Goal: Task Accomplishment & Management: Manage account settings

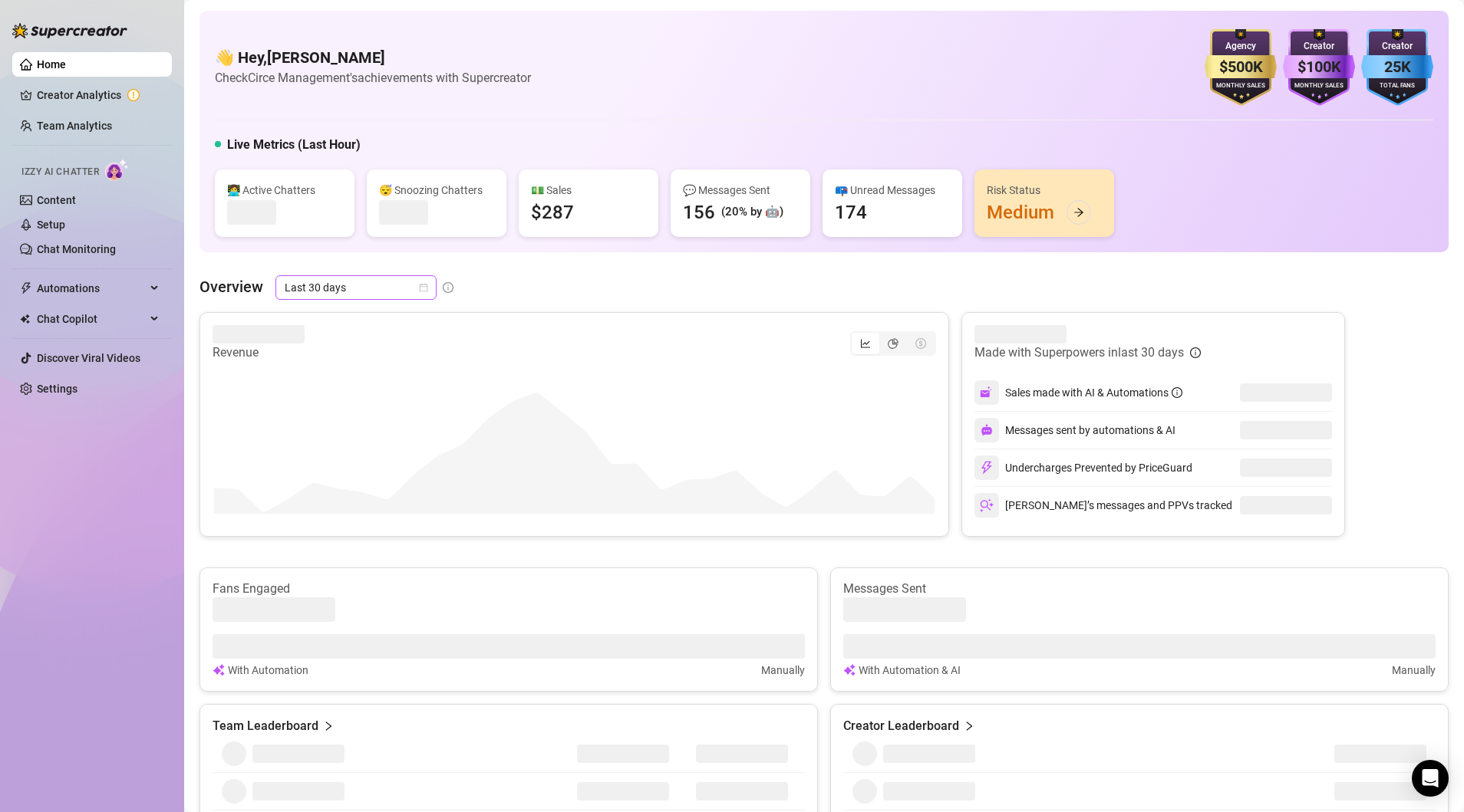
click at [424, 288] on icon "calendar" at bounding box center [424, 288] width 10 height 9
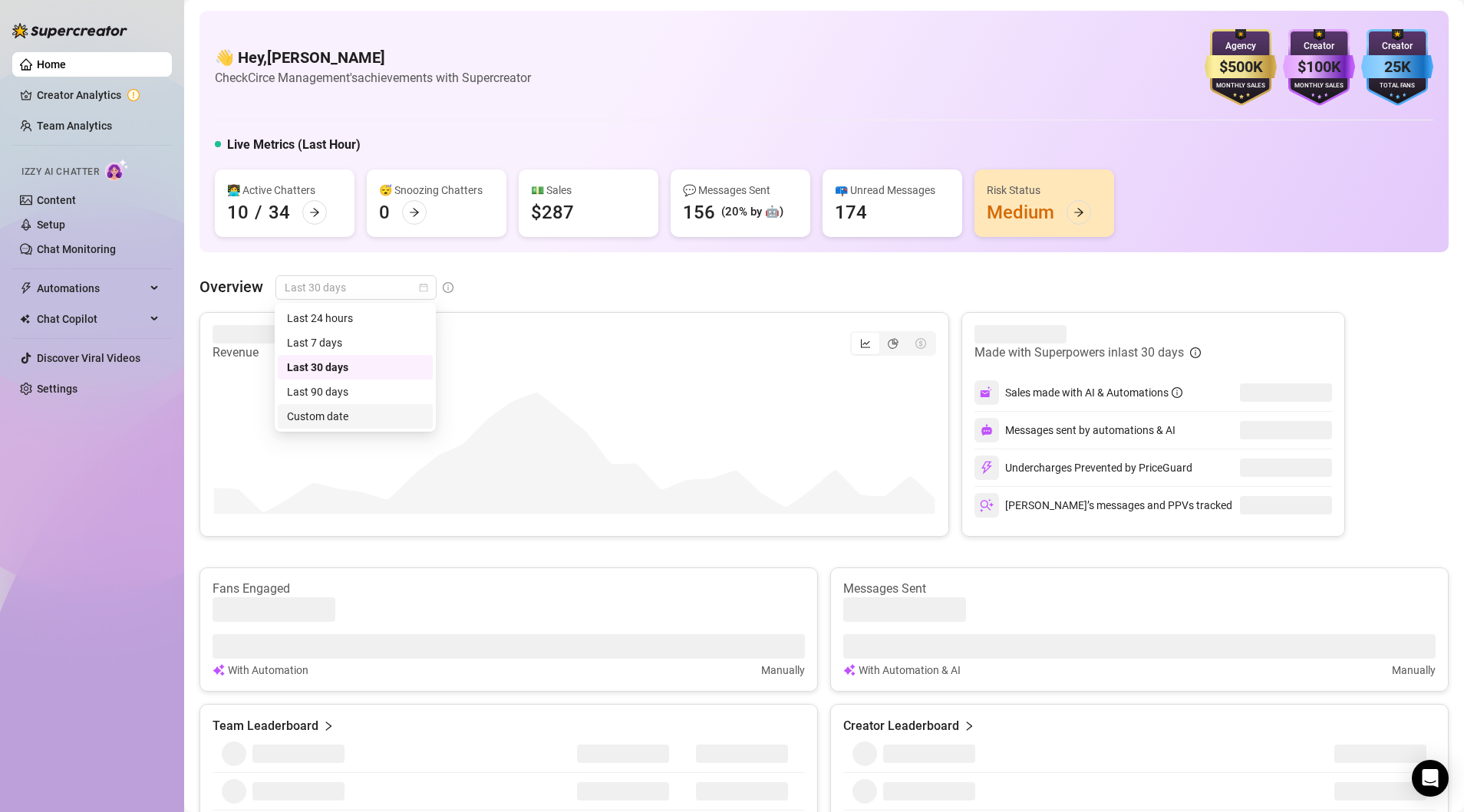
click at [333, 413] on div "Custom date" at bounding box center [355, 417] width 137 height 17
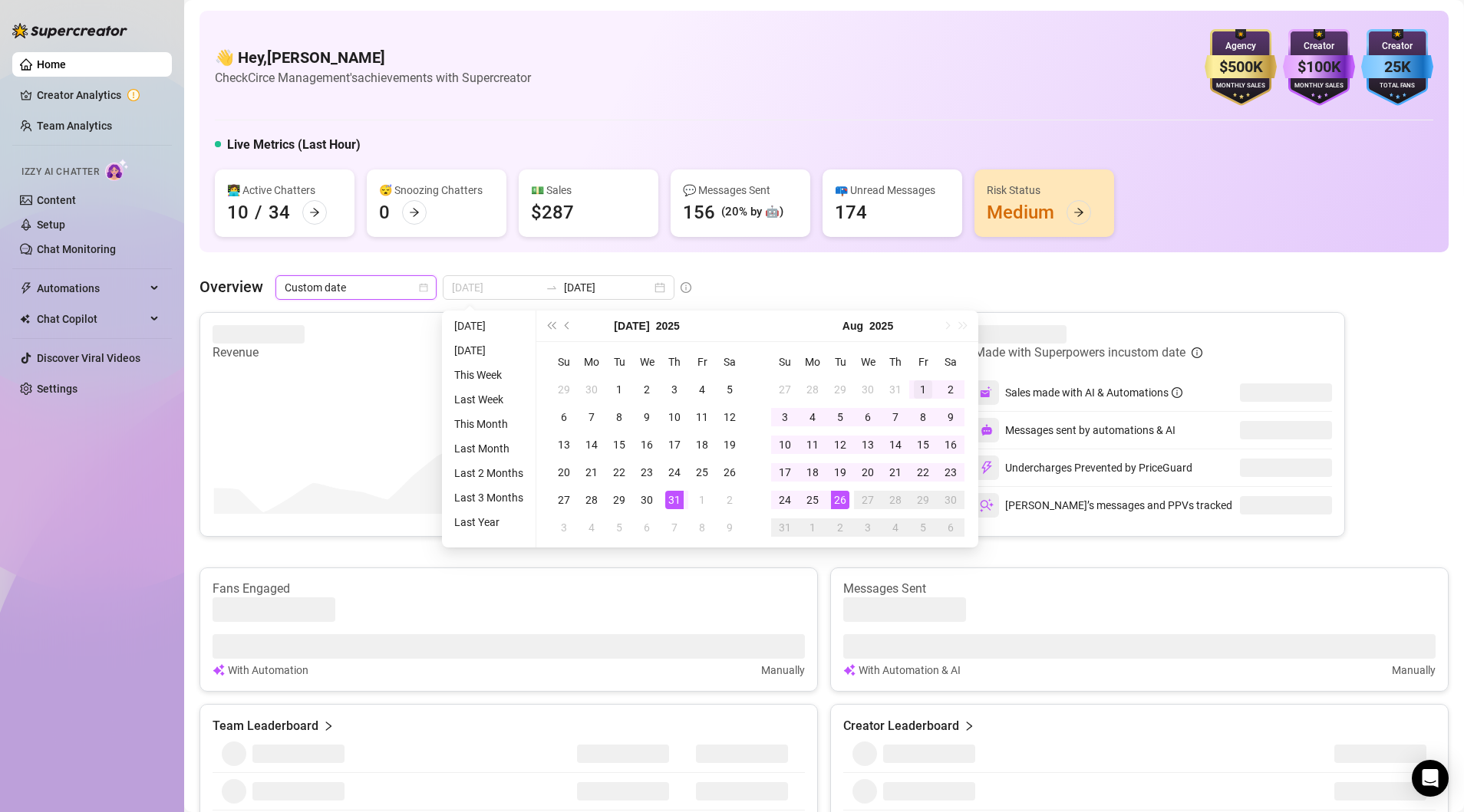
type input "[DATE]"
click at [922, 390] on div "1" at bounding box center [922, 388] width 18 height 18
type input "[DATE]"
click at [812, 496] on div "25" at bounding box center [811, 500] width 18 height 18
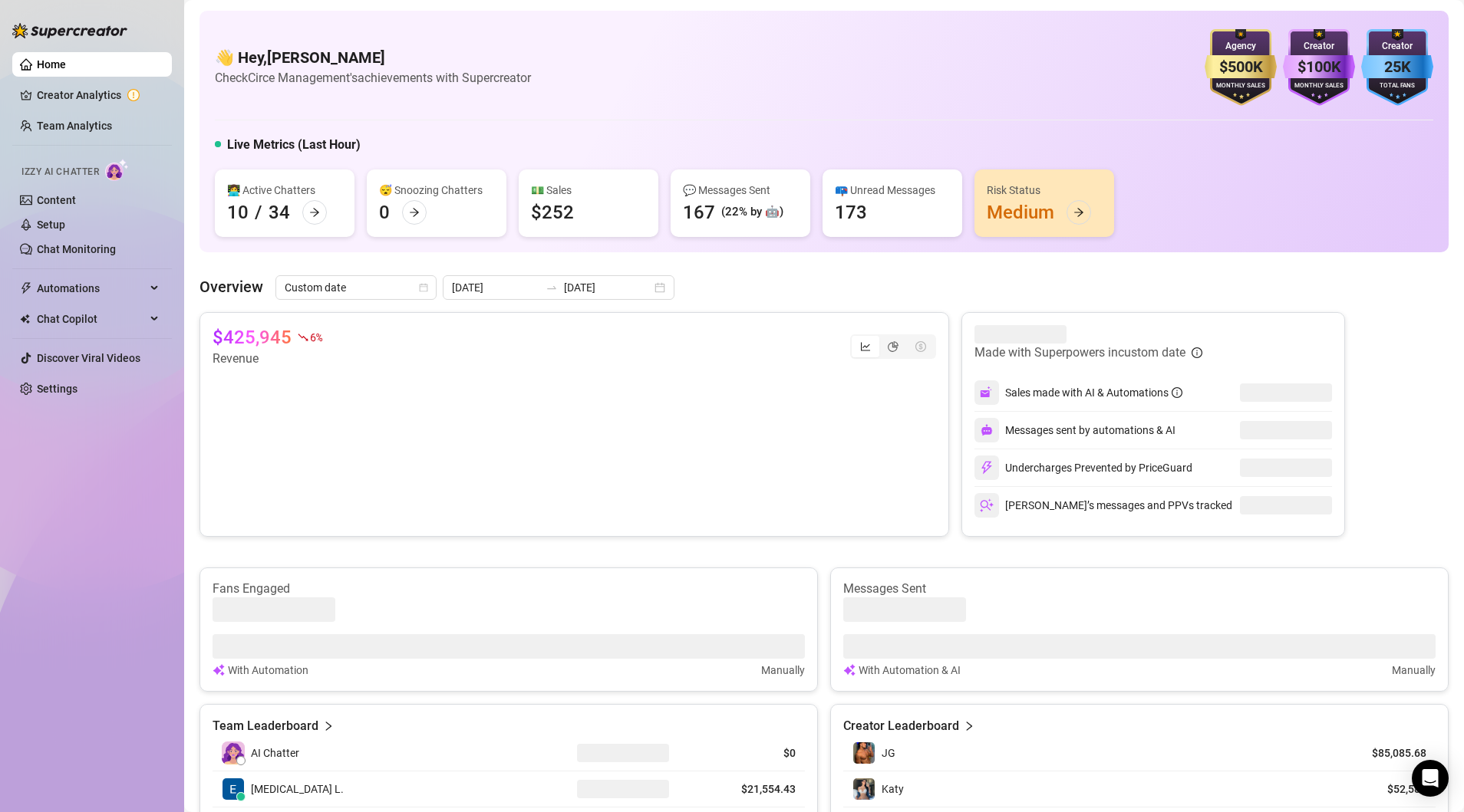
click at [794, 274] on div "👋 Hey, [PERSON_NAME] Check Circe Management's achievements with Supercreator $5…" at bounding box center [824, 807] width 1248 height 1595
click at [74, 120] on link "Team Analytics" at bounding box center [74, 125] width 75 height 12
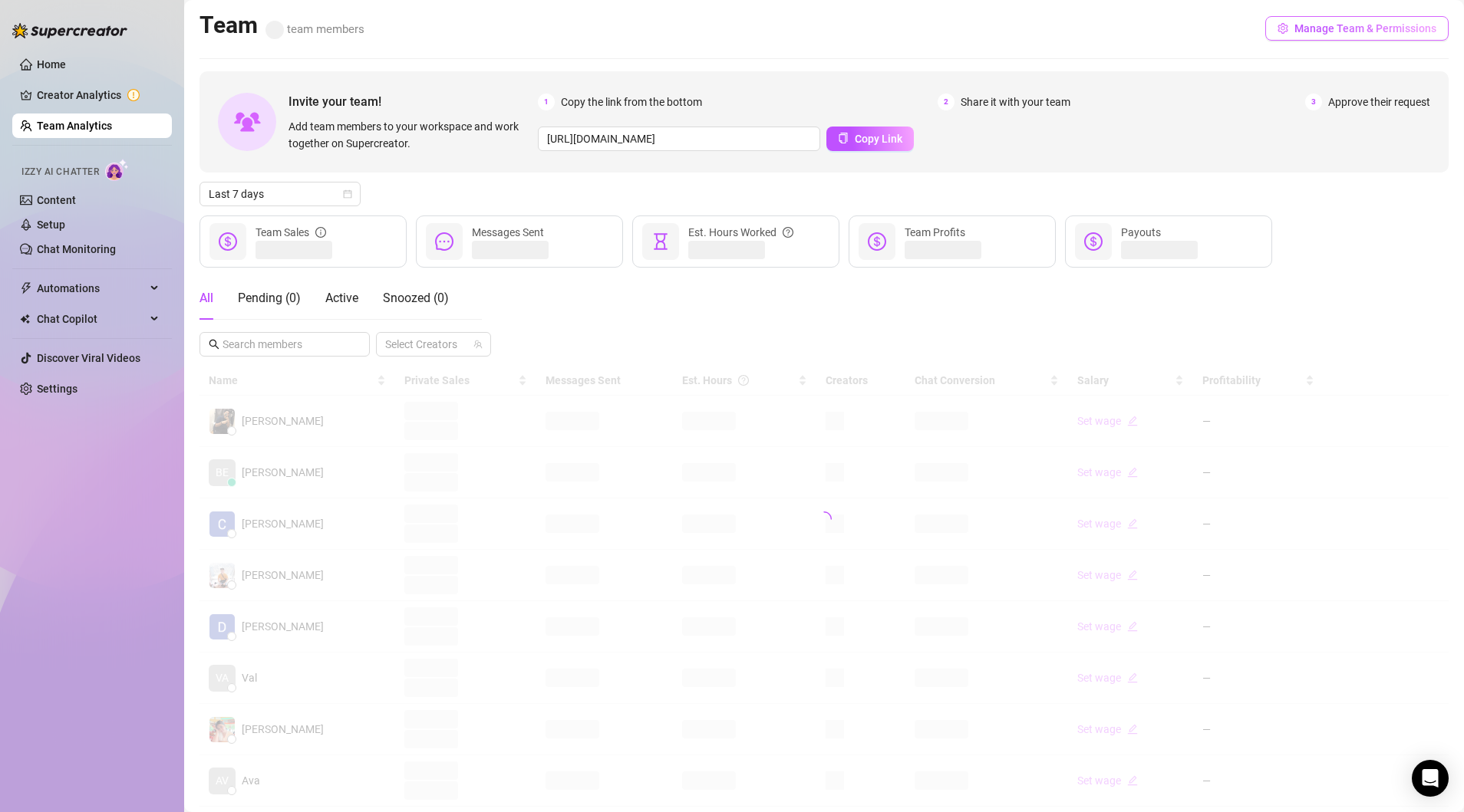
click at [1345, 24] on span "Manage Team & Permissions" at bounding box center [1364, 28] width 142 height 12
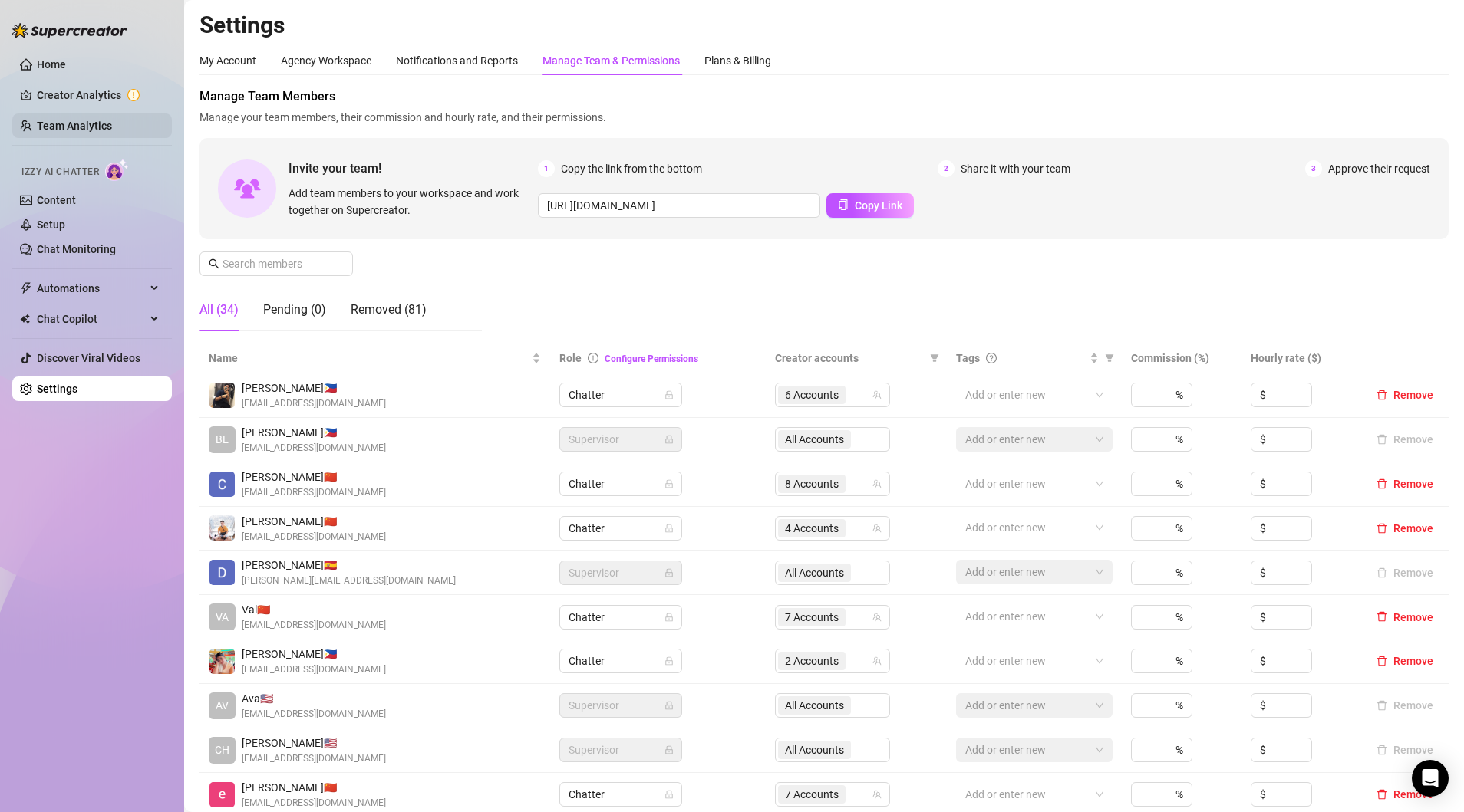
click at [64, 132] on link "Team Analytics" at bounding box center [74, 125] width 75 height 12
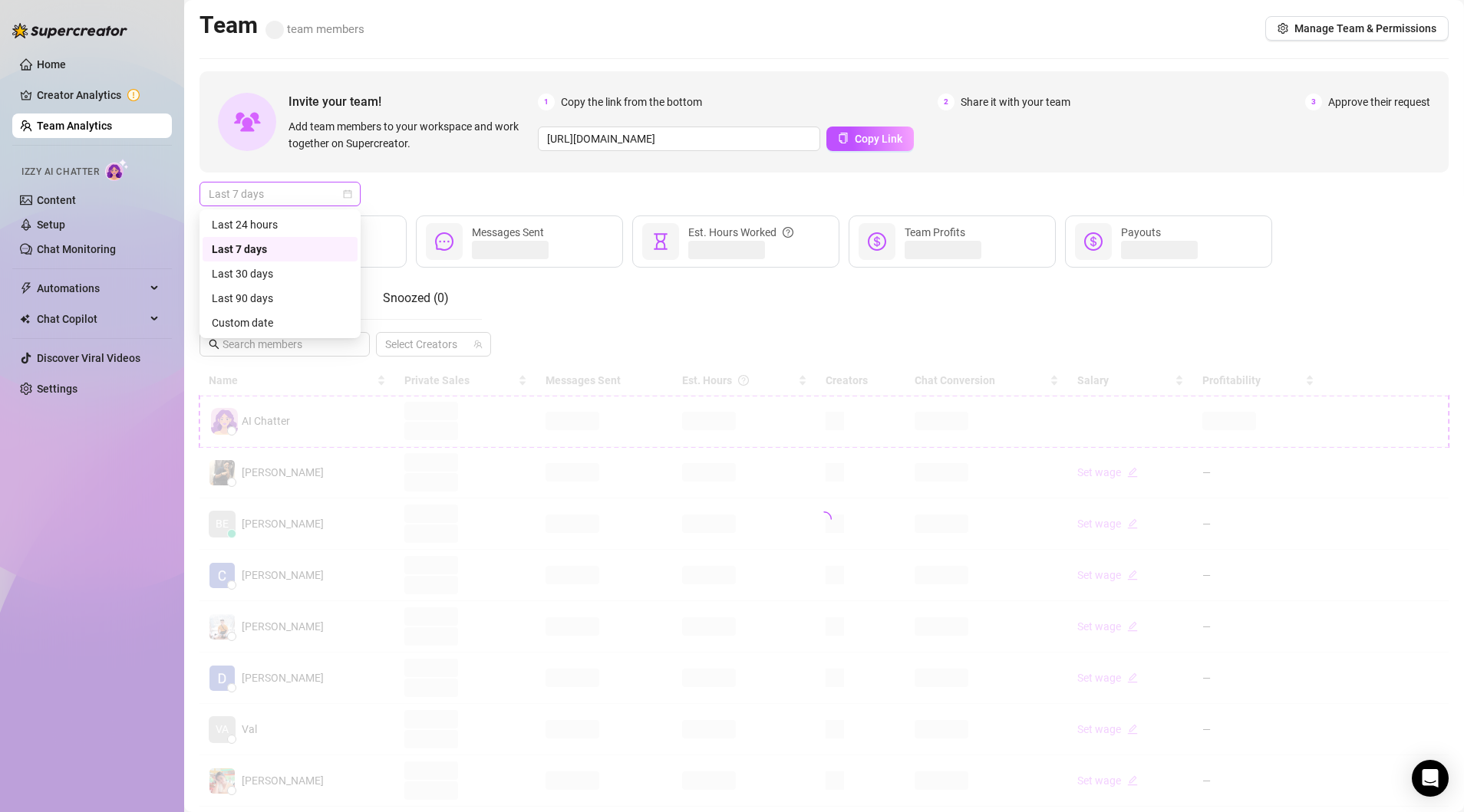
click at [340, 195] on span "Last 7 days" at bounding box center [280, 194] width 143 height 23
click at [244, 316] on div "Custom date" at bounding box center [280, 323] width 137 height 17
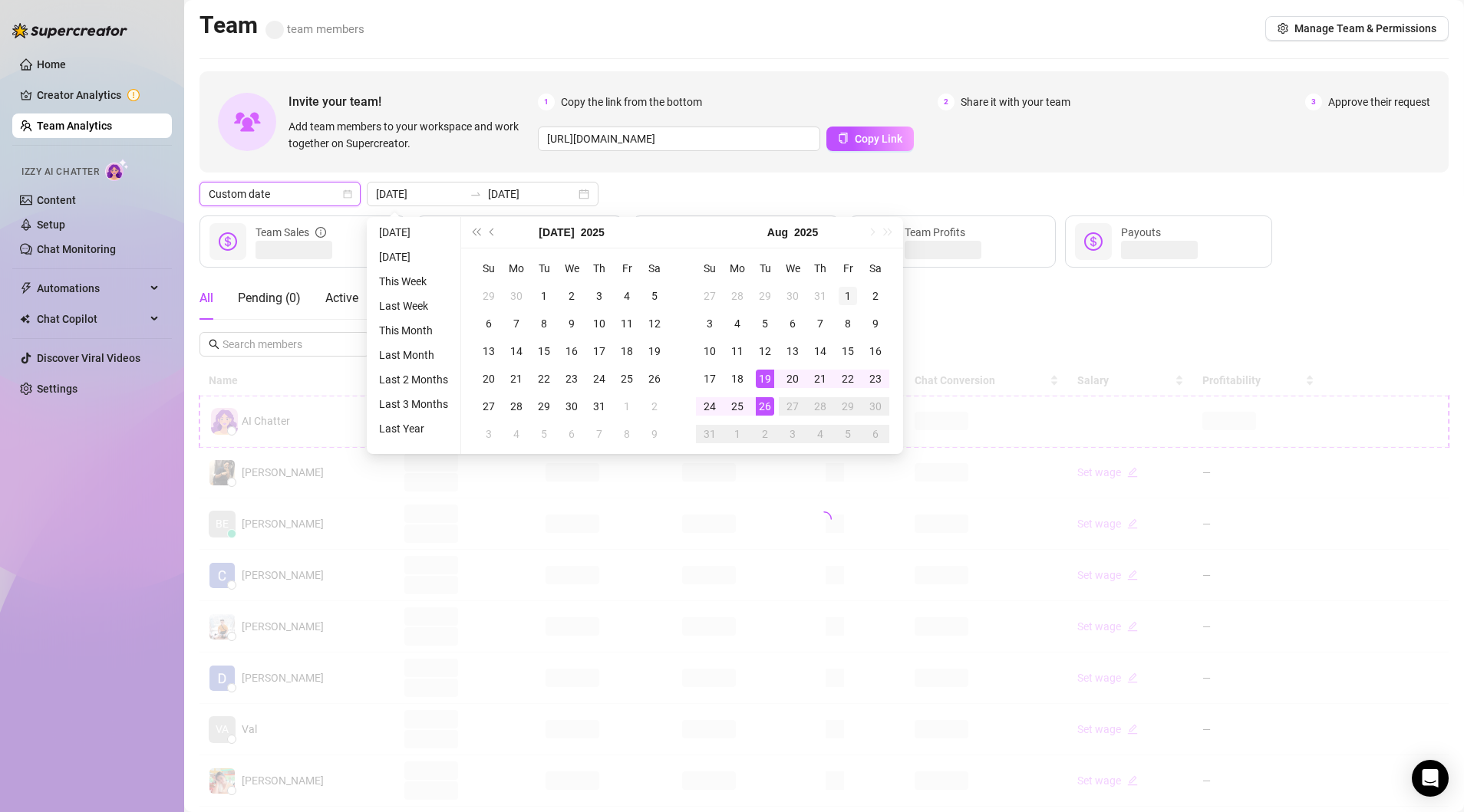
type input "[DATE]"
click at [845, 288] on div "1" at bounding box center [846, 295] width 18 height 18
type input "[DATE]"
click at [731, 405] on div "25" at bounding box center [736, 406] width 18 height 18
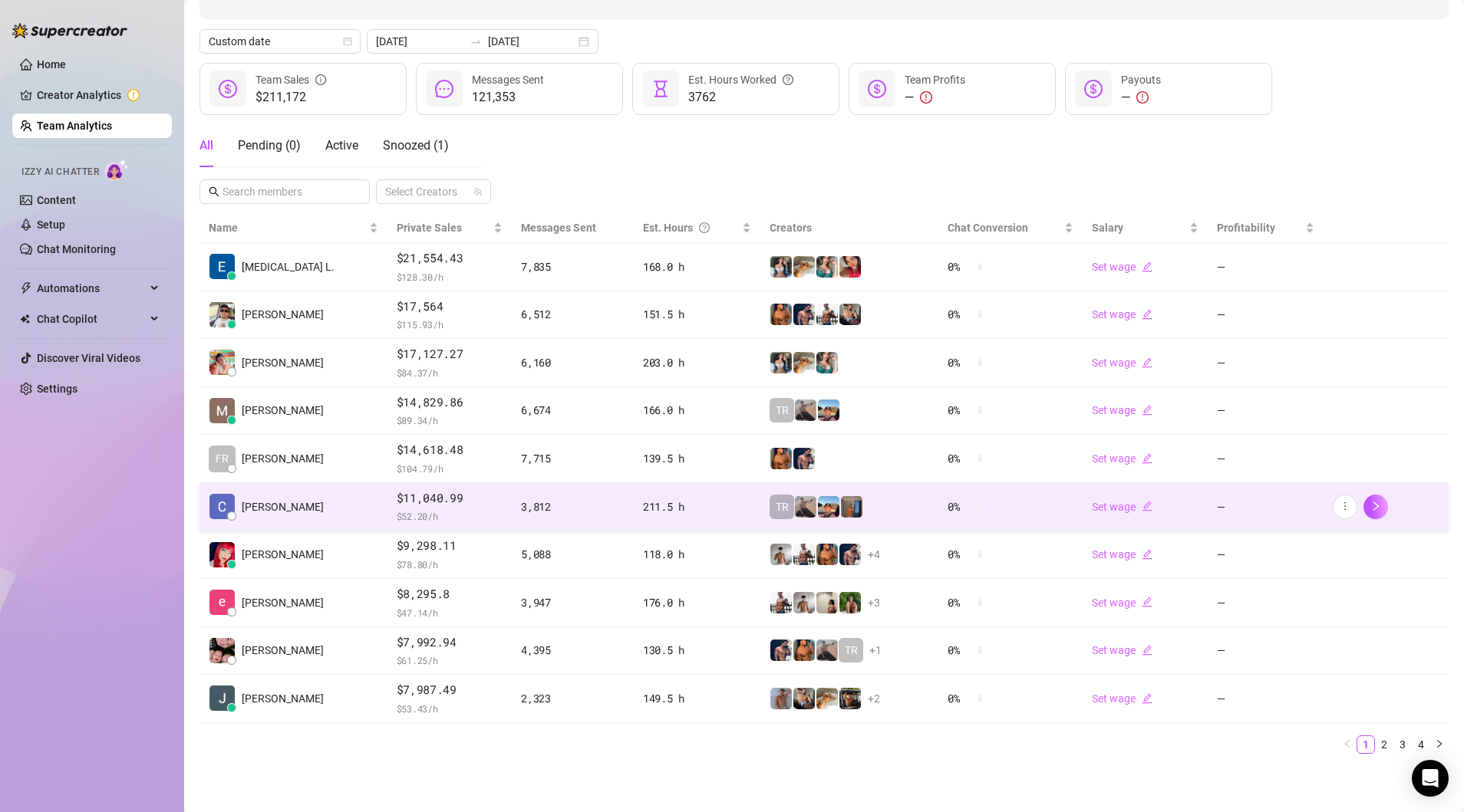
scroll to position [147, 0]
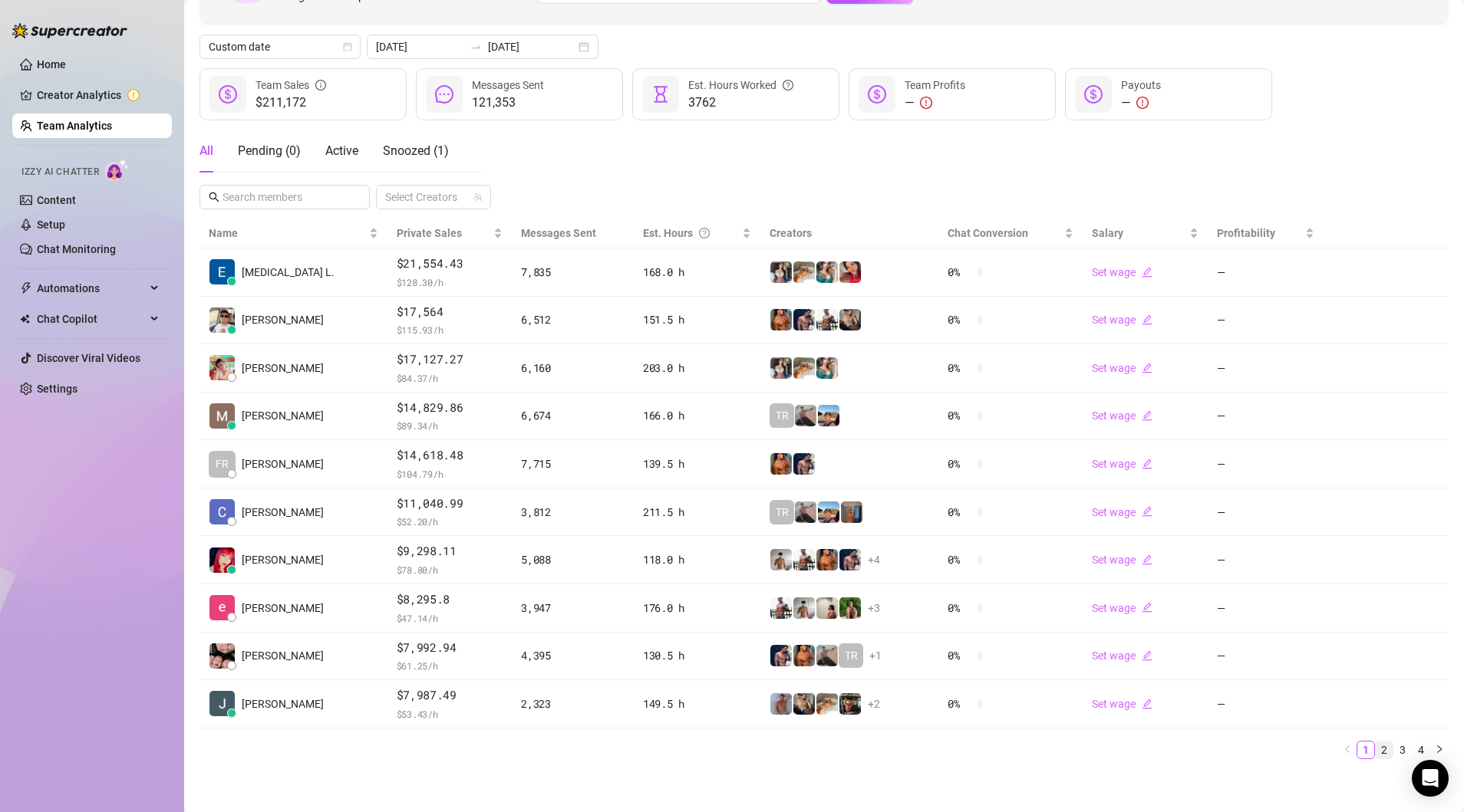
click at [1387, 742] on link "2" at bounding box center [1384, 750] width 17 height 17
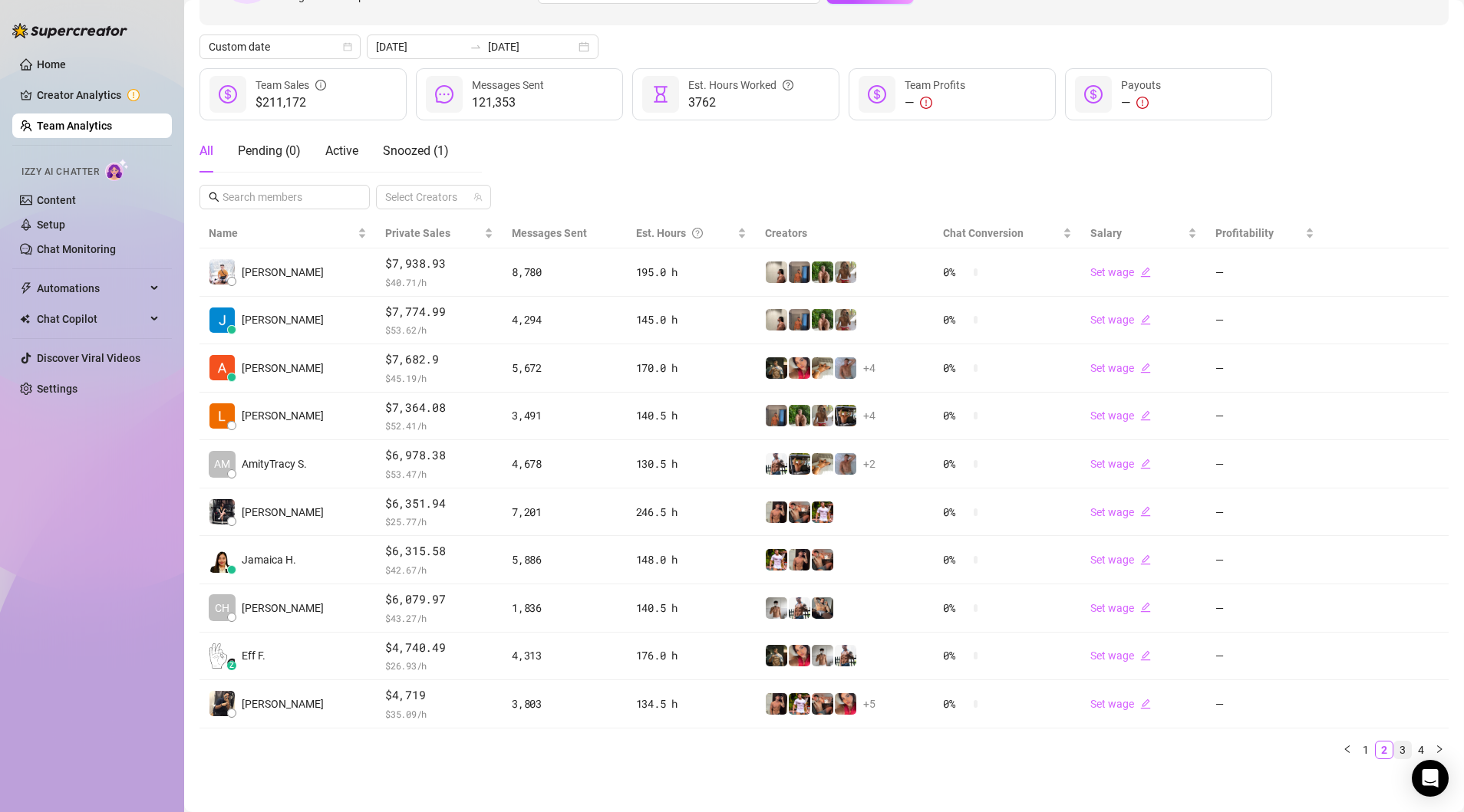
click at [1399, 746] on link "3" at bounding box center [1402, 750] width 17 height 17
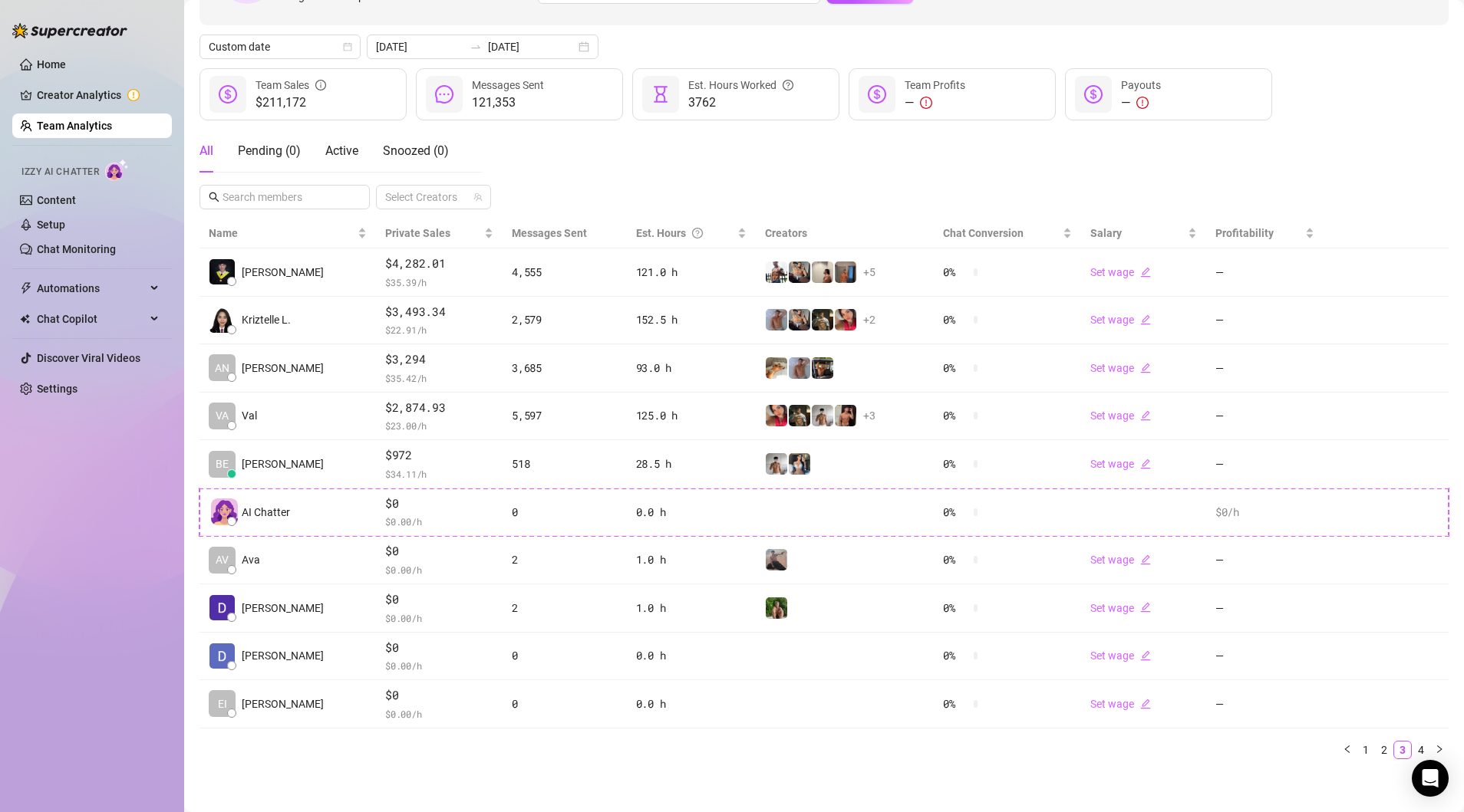
scroll to position [0, 0]
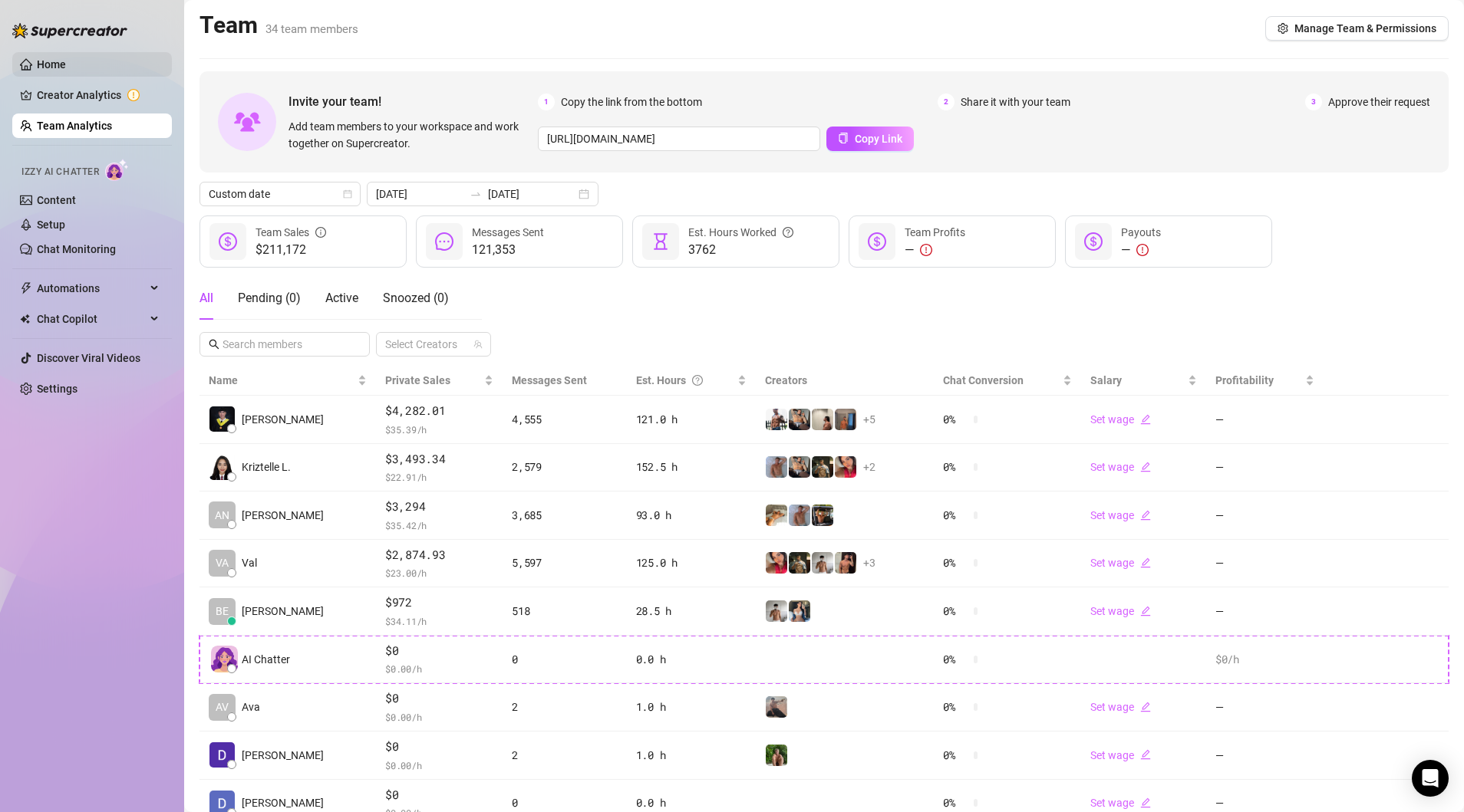
click at [66, 65] on link "Home" at bounding box center [51, 64] width 29 height 12
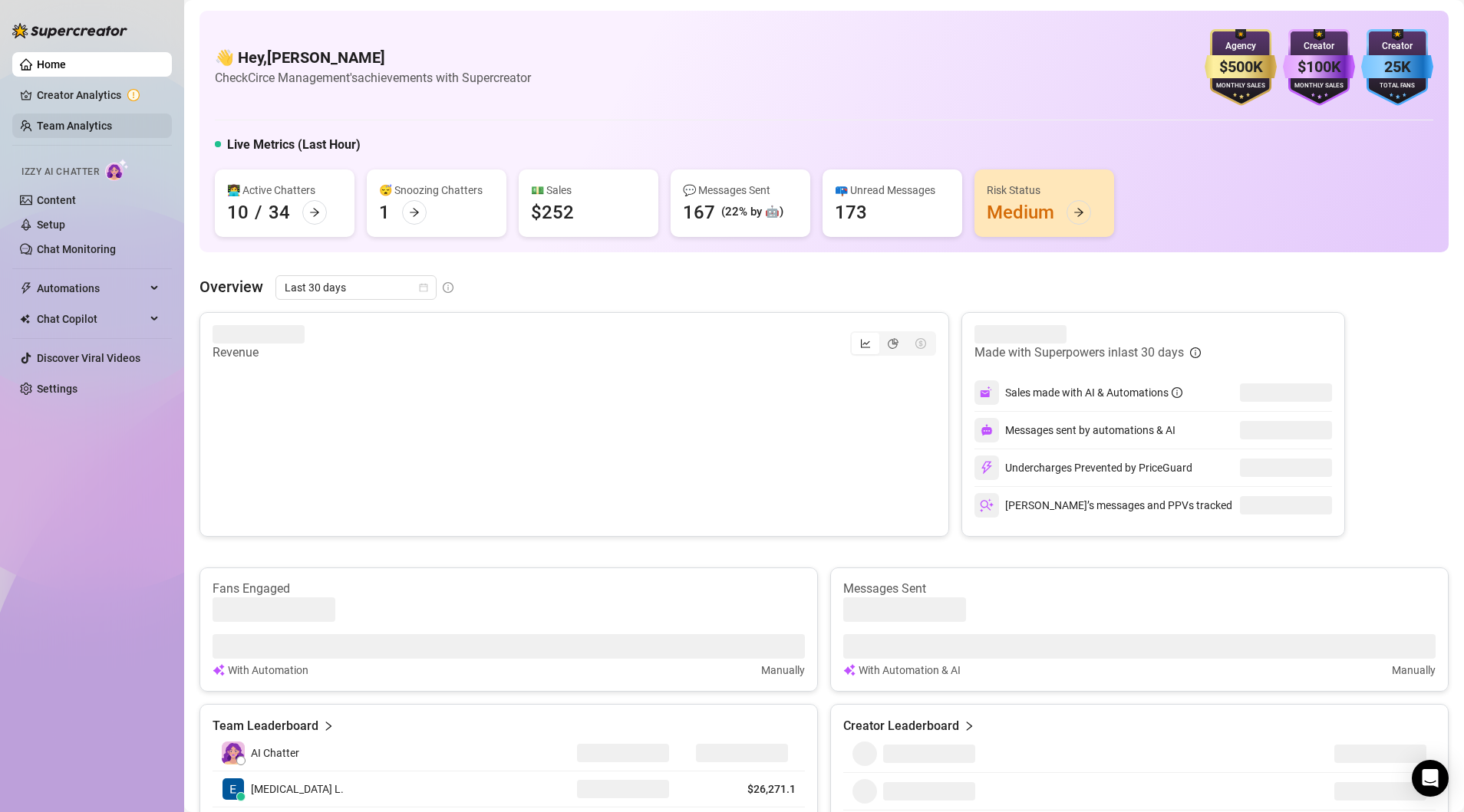
click at [70, 129] on link "Team Analytics" at bounding box center [74, 125] width 75 height 12
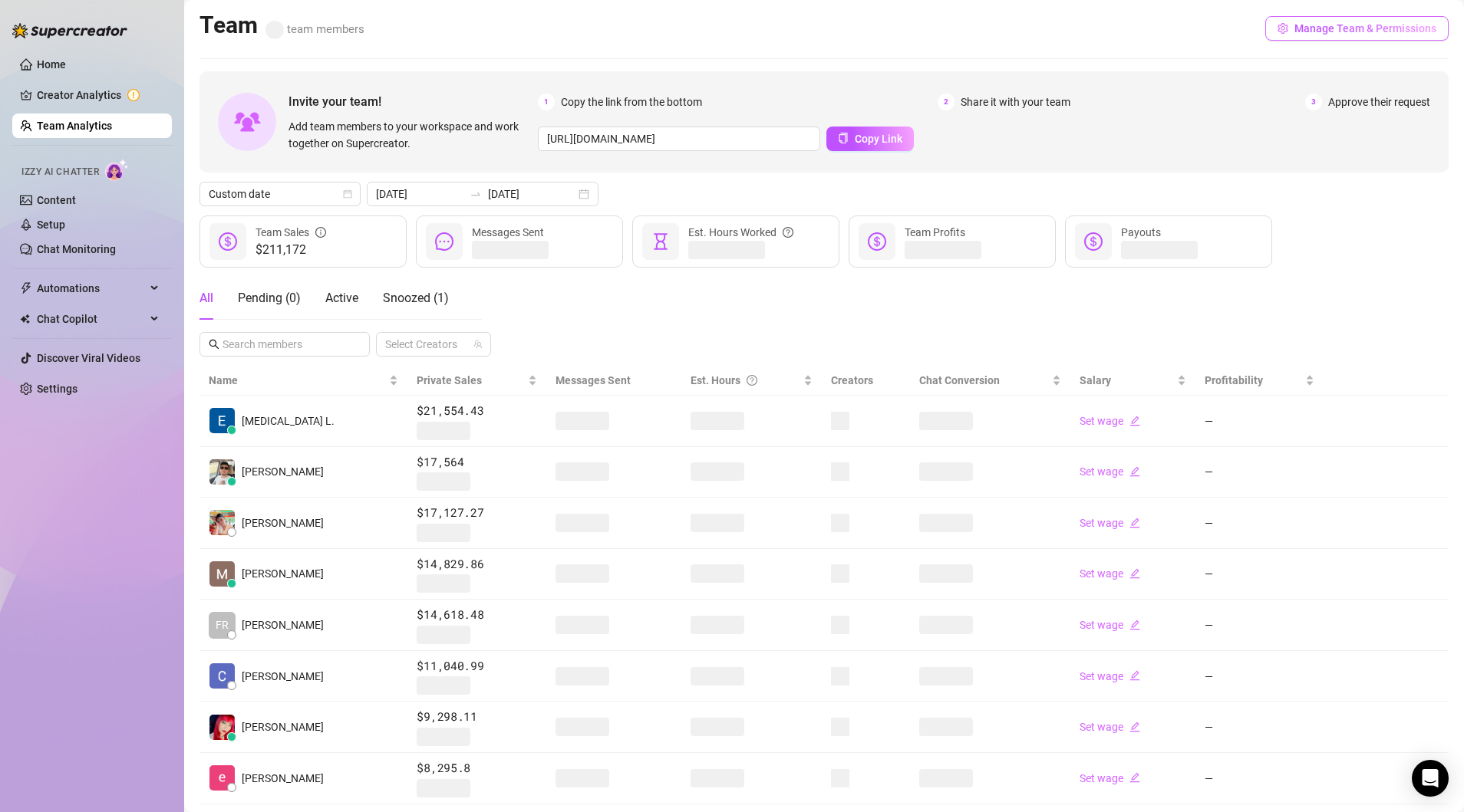
click at [1340, 34] on span "Manage Team & Permissions" at bounding box center [1364, 28] width 142 height 12
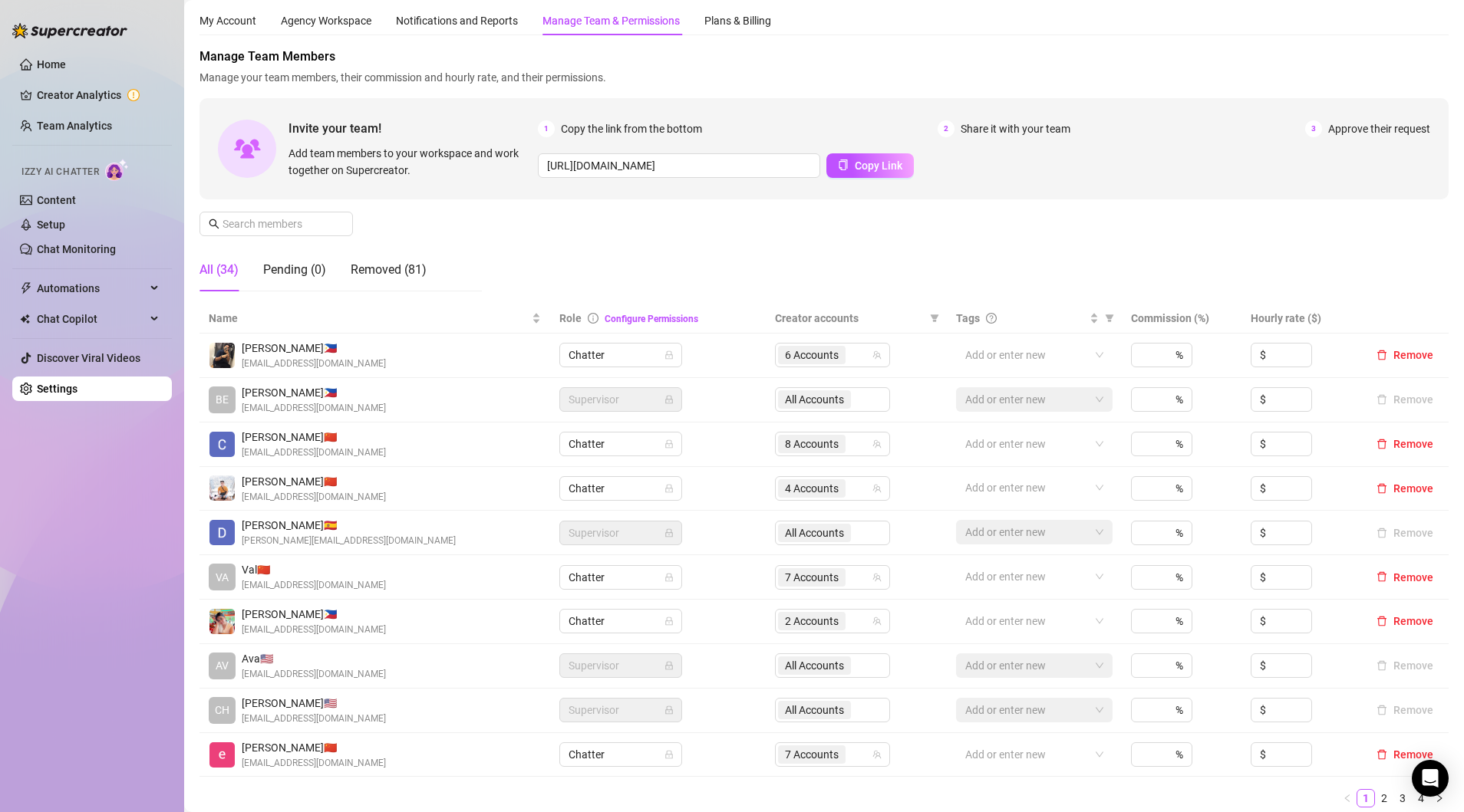
scroll to position [124, 0]
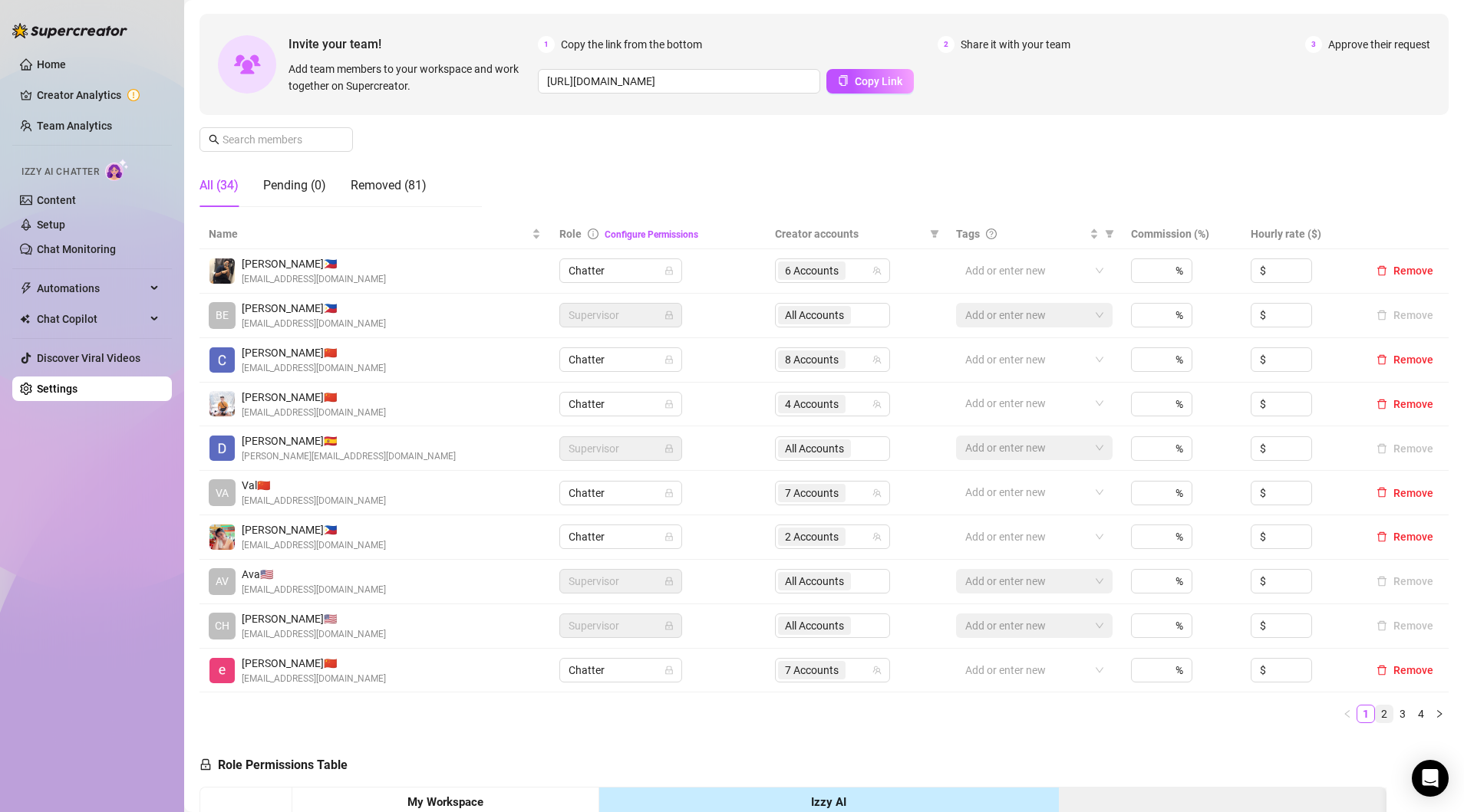
click at [1387, 714] on link "2" at bounding box center [1384, 714] width 17 height 17
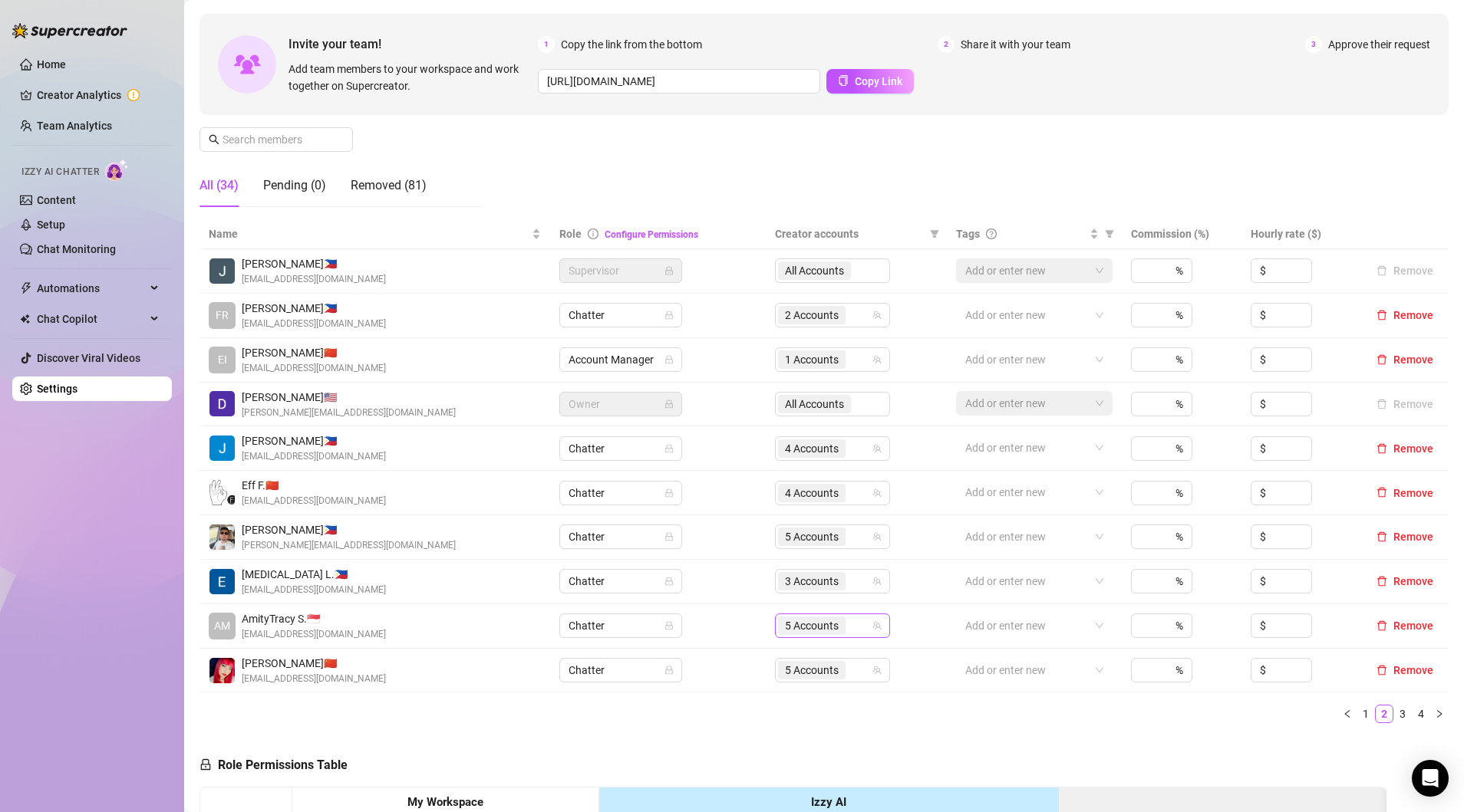
click at [800, 627] on span "5 Accounts" at bounding box center [811, 626] width 54 height 17
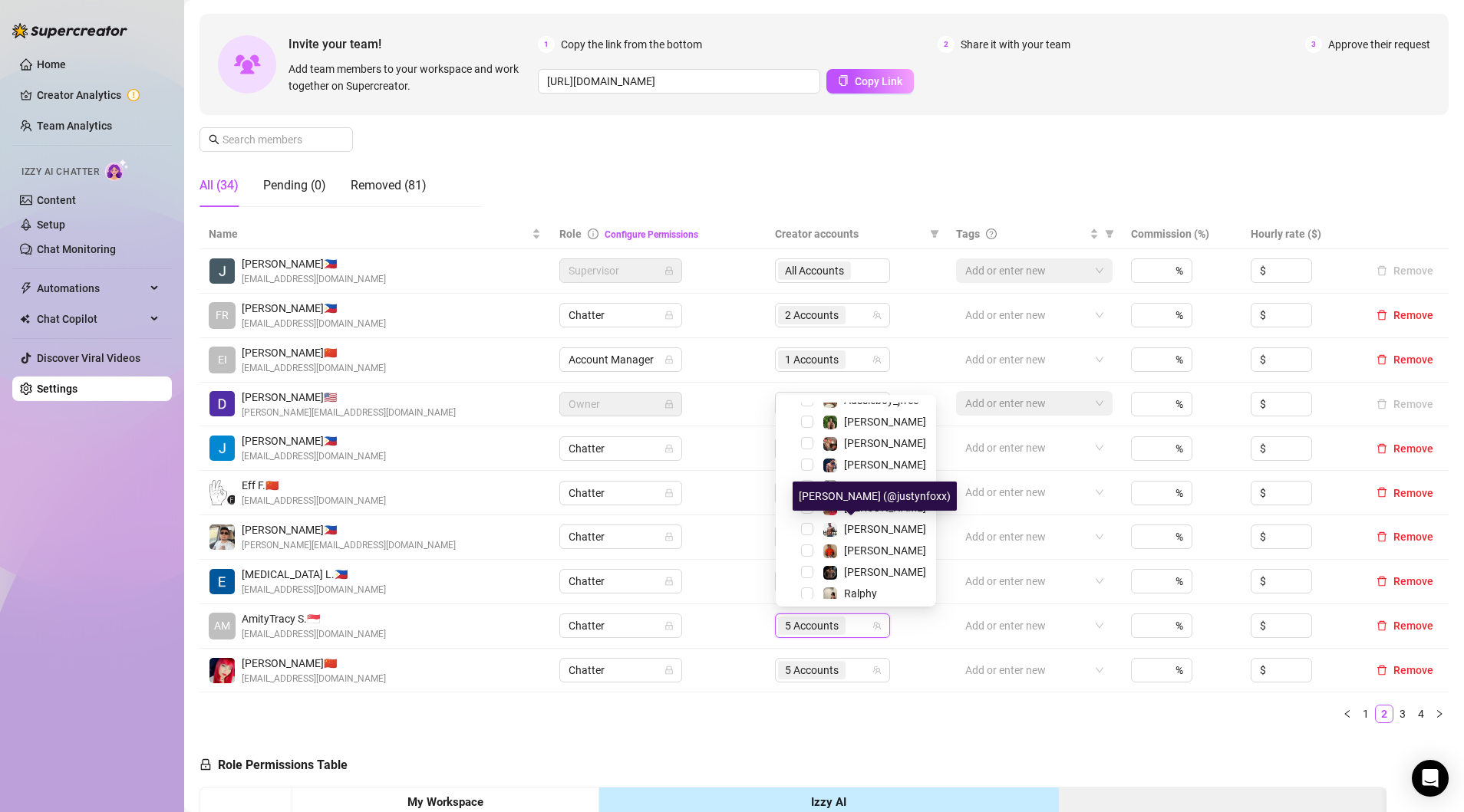
scroll to position [361, 0]
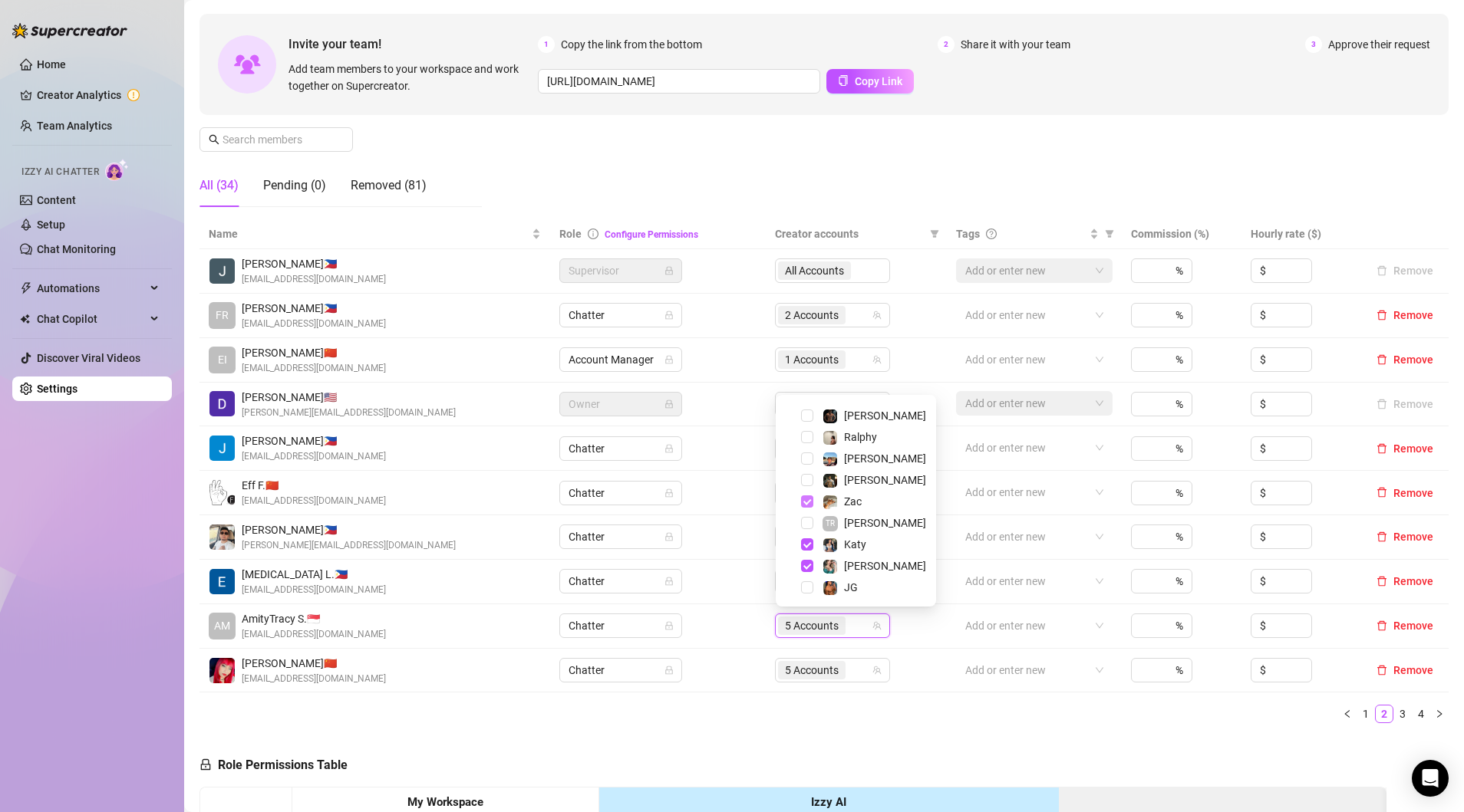
click at [804, 503] on span "Select tree node" at bounding box center [807, 501] width 12 height 12
click at [572, 706] on ul "1 2 3 4" at bounding box center [824, 713] width 1248 height 18
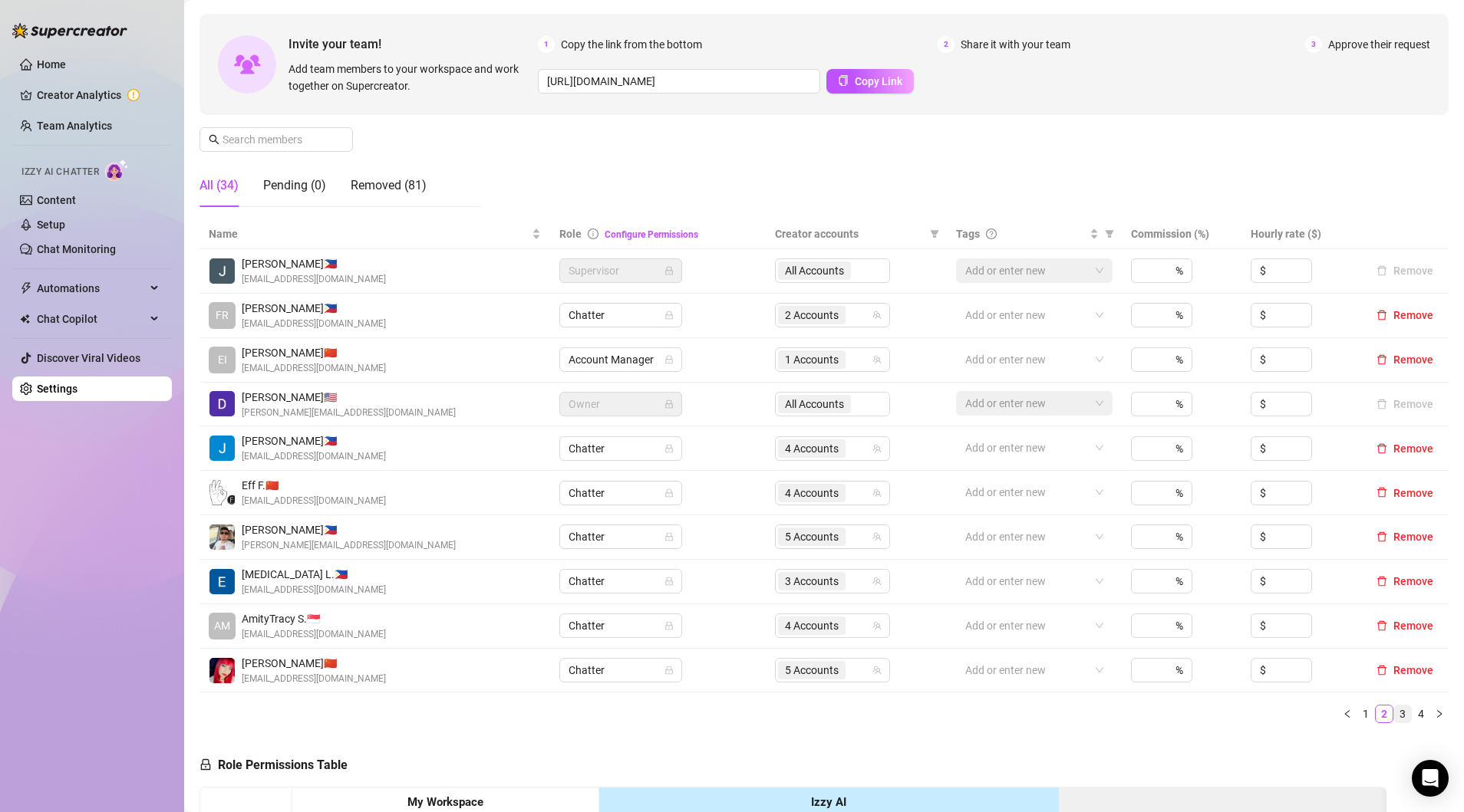
click at [1398, 710] on link "3" at bounding box center [1402, 714] width 17 height 17
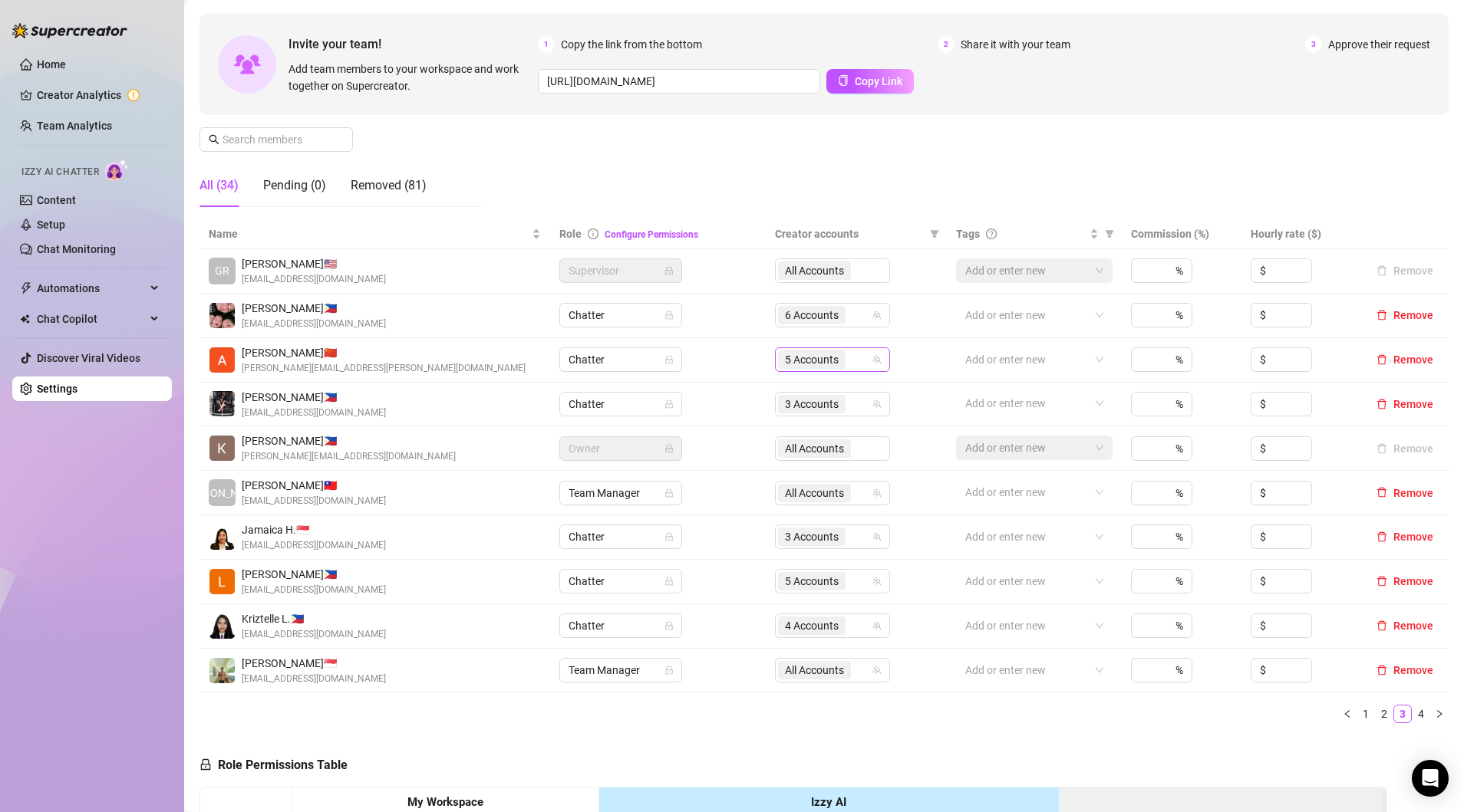
click at [820, 356] on span "5 Accounts" at bounding box center [811, 360] width 54 height 17
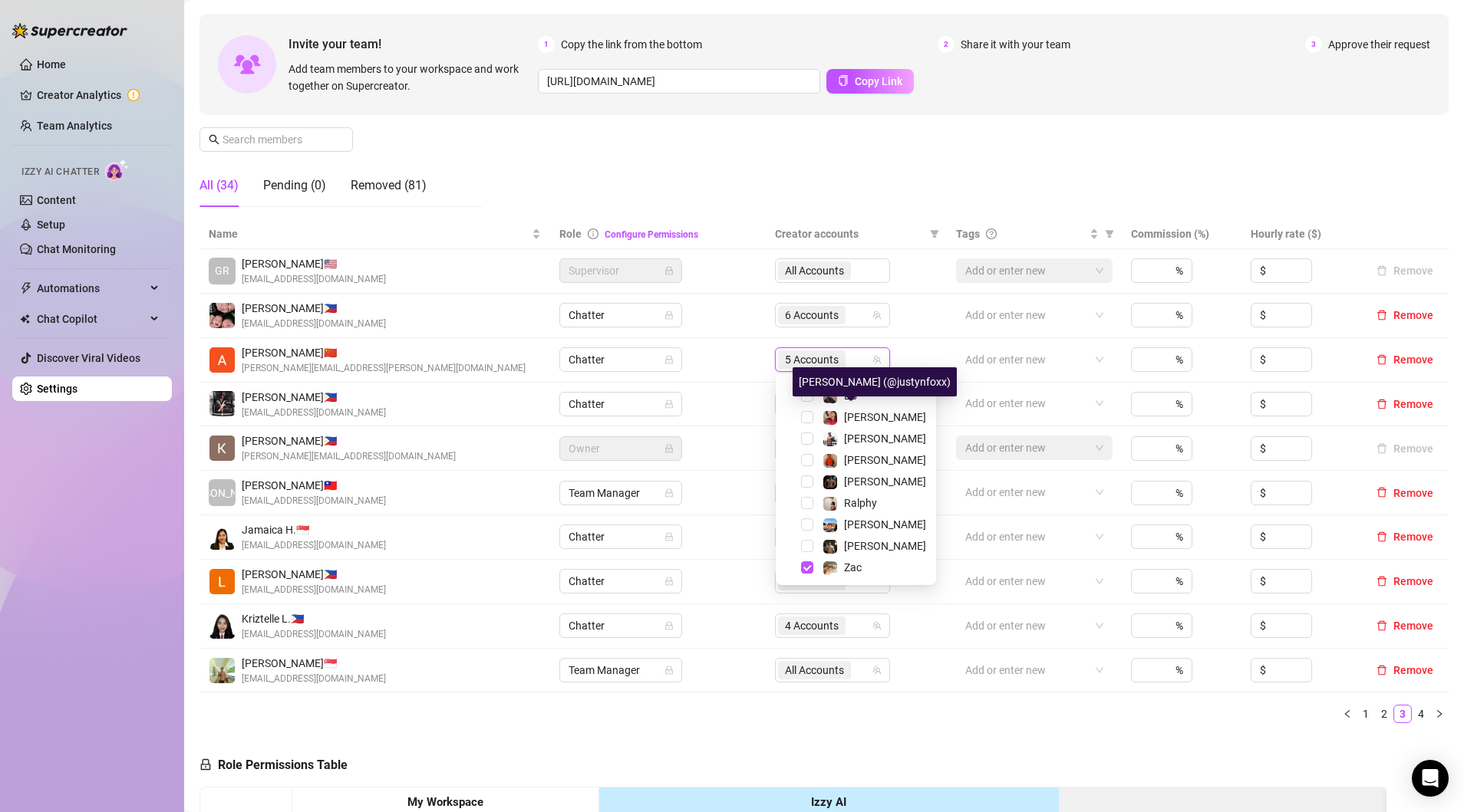
scroll to position [318, 0]
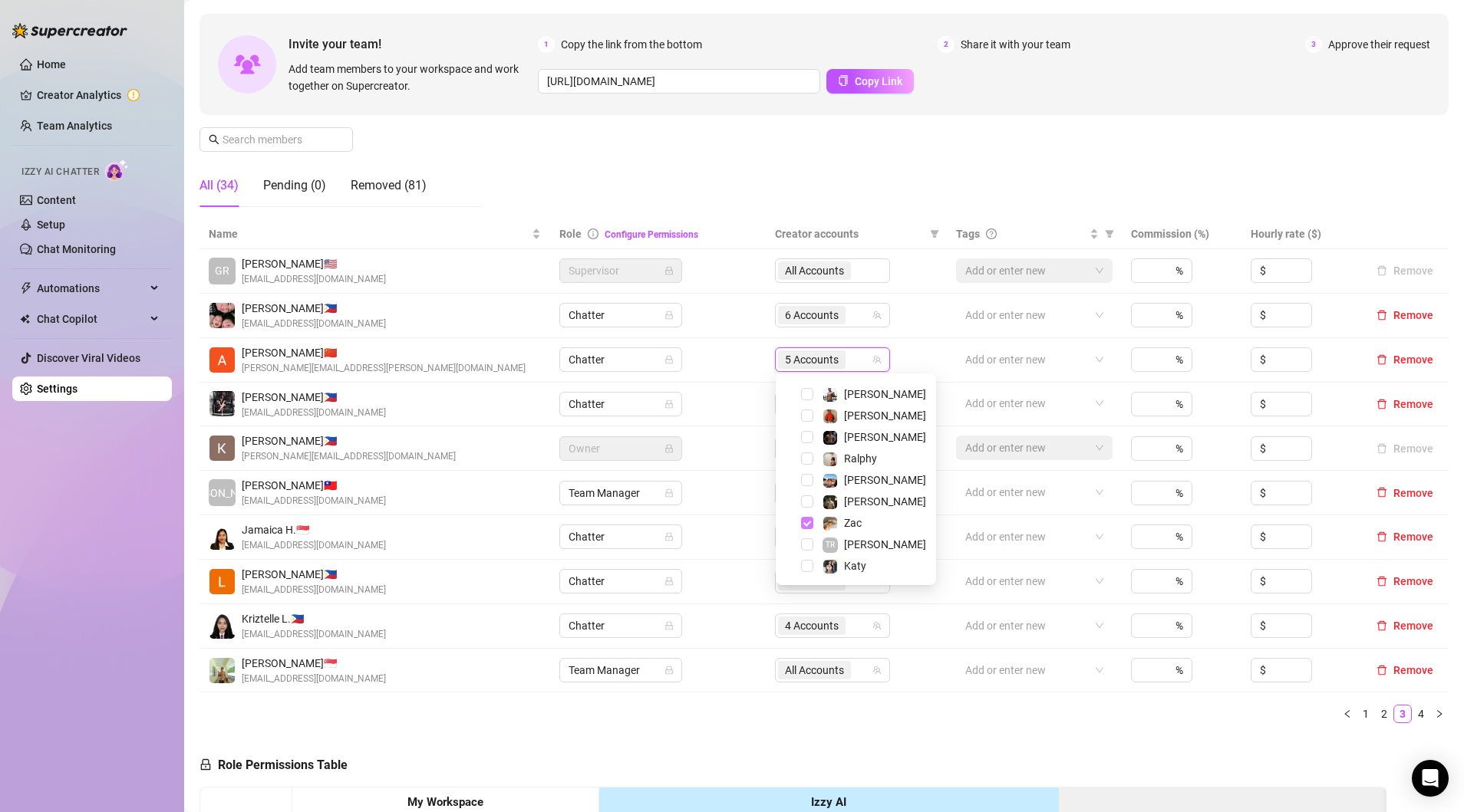
click at [806, 519] on span "Select tree node" at bounding box center [807, 522] width 12 height 12
click at [675, 689] on div "Name Role Configure Permissions Creator accounts Tags Commission (%) Hourly rat…" at bounding box center [824, 471] width 1248 height 503
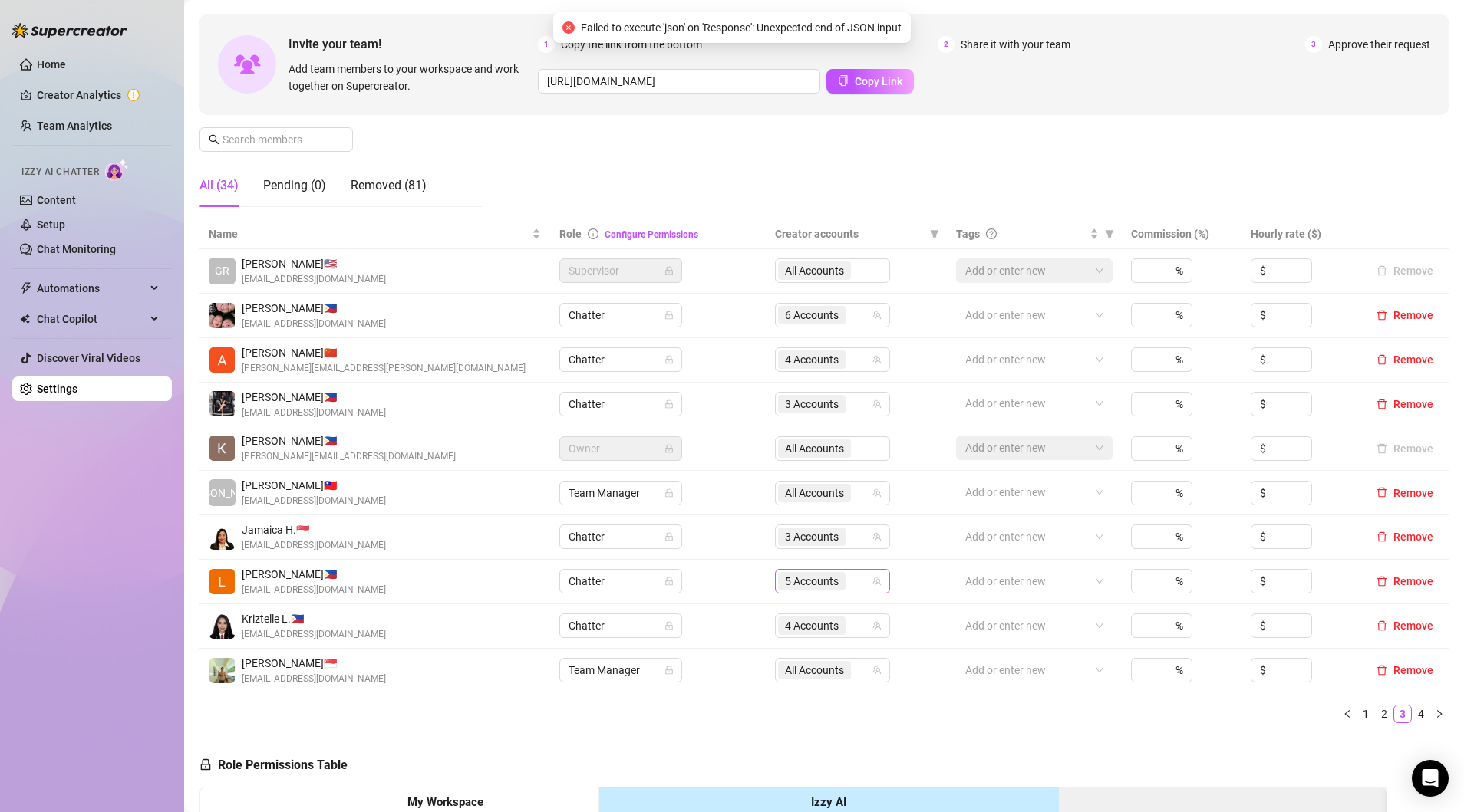
click at [795, 579] on span "5 Accounts" at bounding box center [811, 581] width 54 height 17
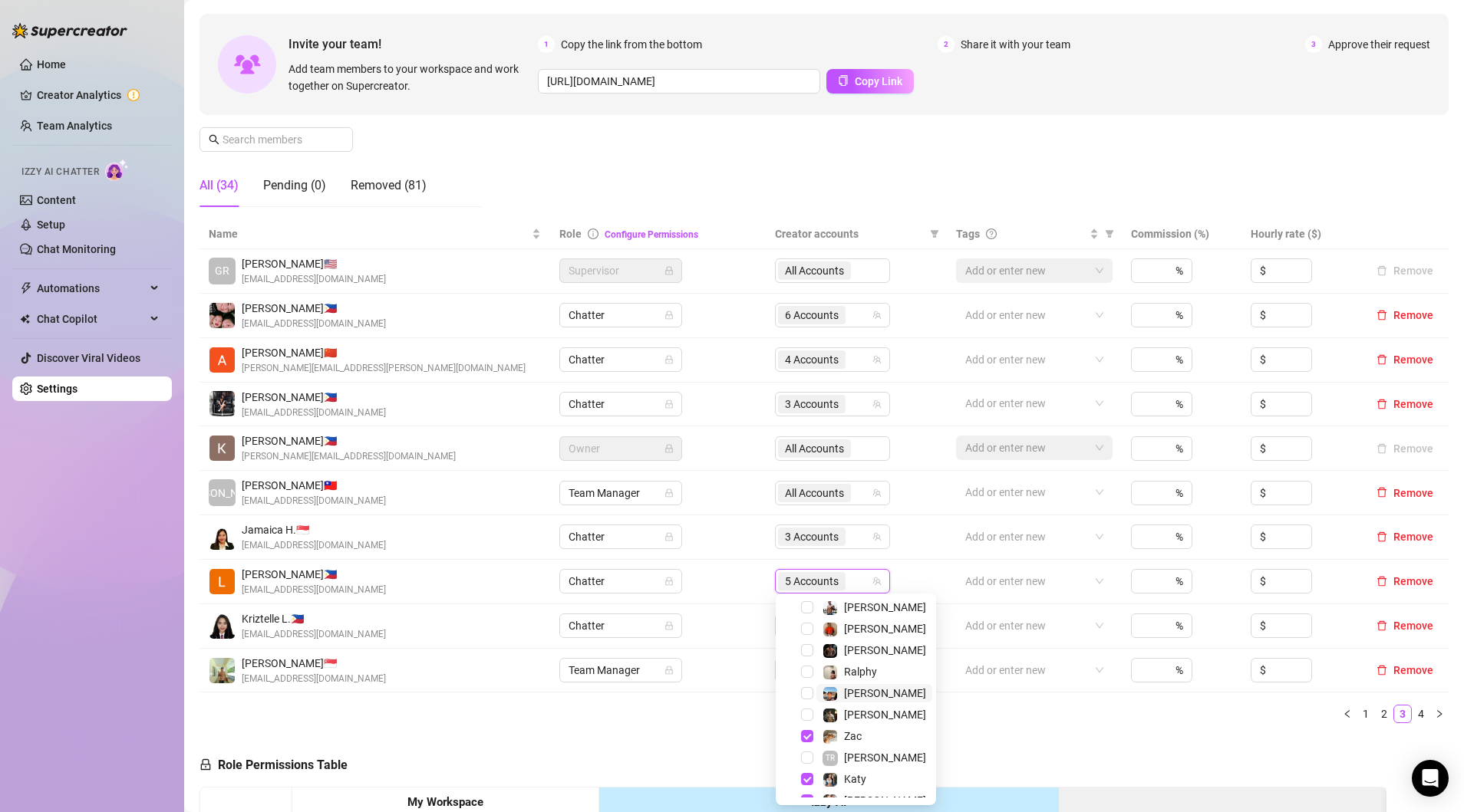
scroll to position [352, 0]
click at [803, 708] on span "Select tree node" at bounding box center [807, 708] width 12 height 12
click at [656, 717] on ul "1 2 3 4" at bounding box center [824, 713] width 1248 height 18
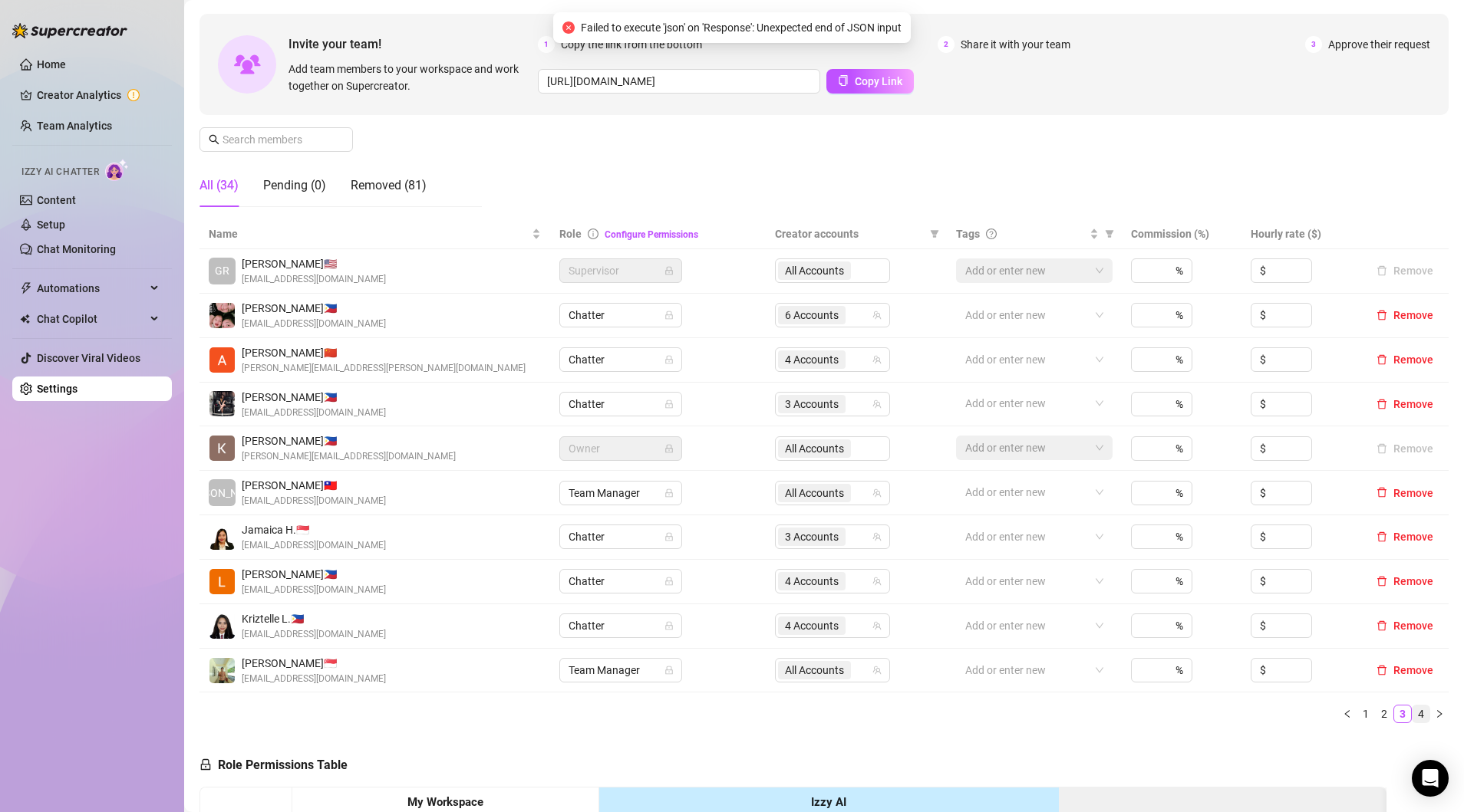
click at [1419, 716] on link "4" at bounding box center [1420, 714] width 17 height 17
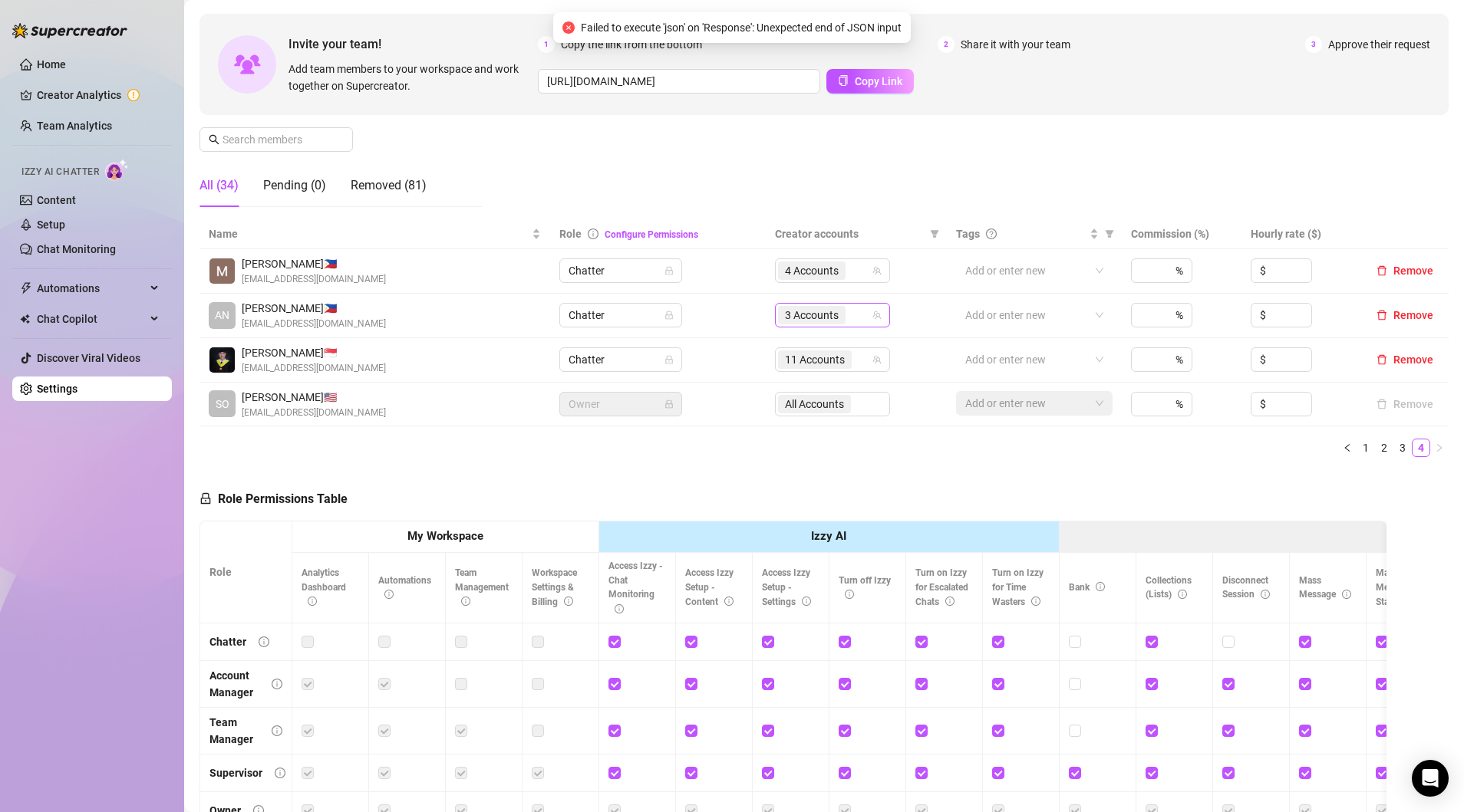
click at [810, 317] on span "3 Accounts" at bounding box center [811, 315] width 54 height 17
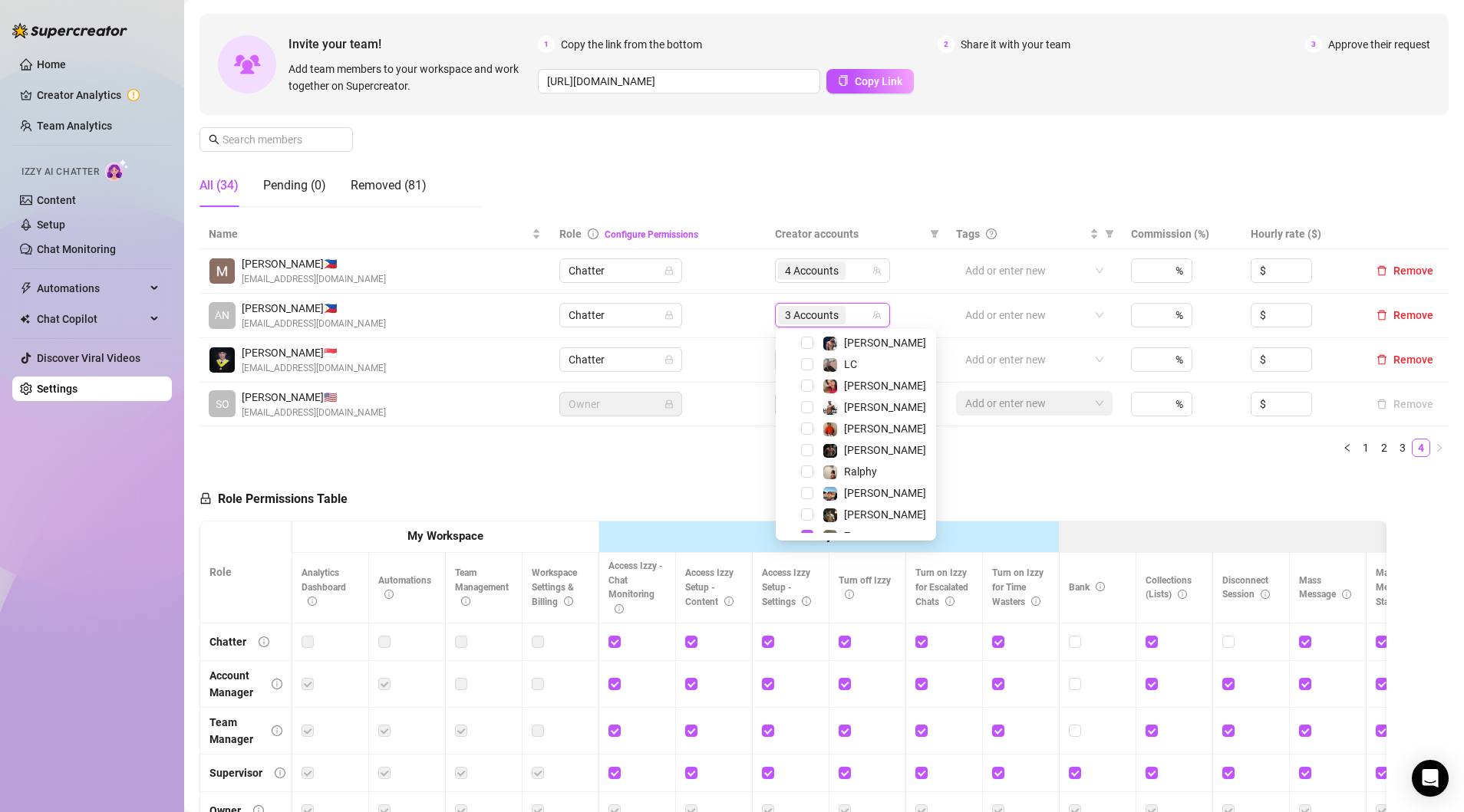
scroll to position [281, 0]
click at [807, 516] on span "Select tree node" at bounding box center [807, 515] width 12 height 12
click at [667, 481] on div "Role Permissions Table Role My Workspace Izzy AI OnlyFans Side Menu OnlyFans Ch…" at bounding box center [792, 687] width 1187 height 436
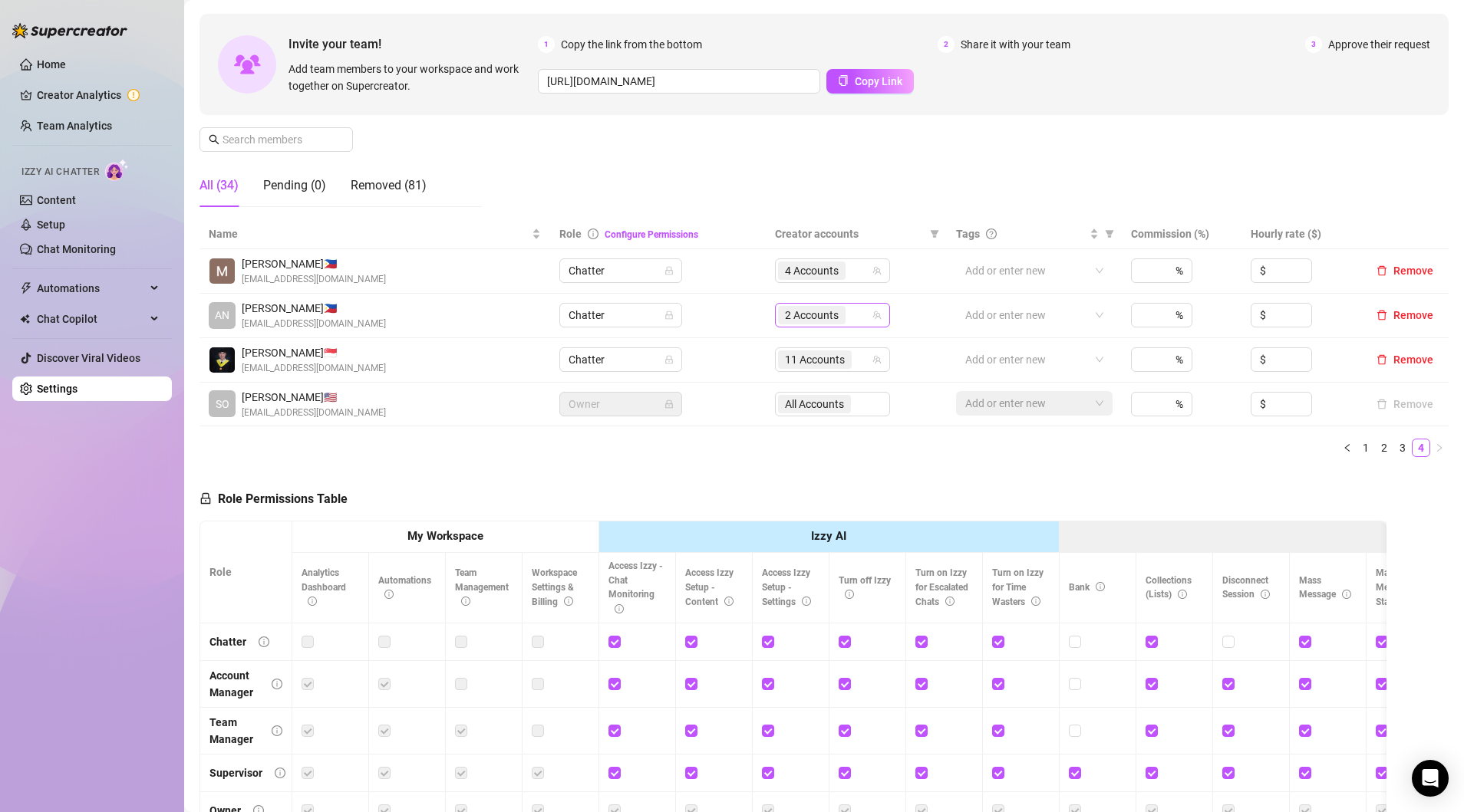
click at [812, 321] on span "2 Accounts" at bounding box center [811, 315] width 54 height 17
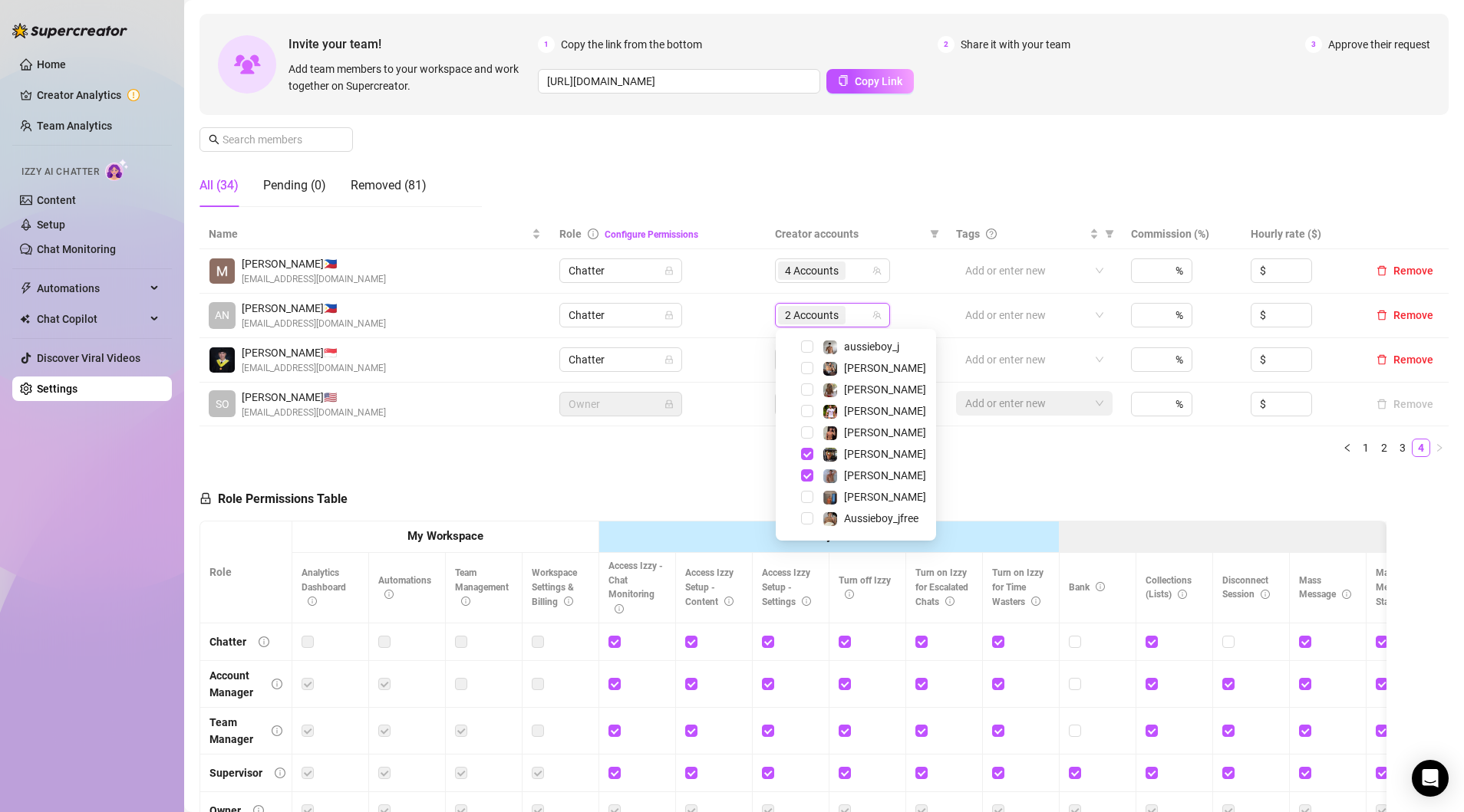
click at [637, 471] on div "Role Permissions Table Role My Workspace Izzy AI OnlyFans Side Menu OnlyFans Ch…" at bounding box center [792, 687] width 1187 height 436
